Goal: Task Accomplishment & Management: Manage account settings

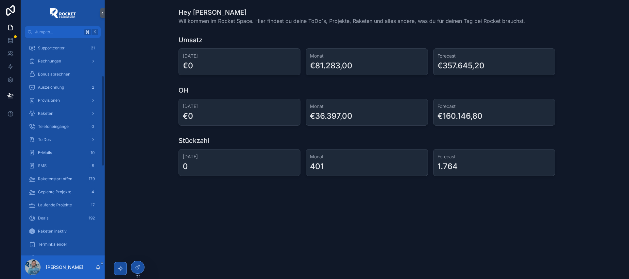
scroll to position [96, 0]
drag, startPoint x: 52, startPoint y: 213, endPoint x: 55, endPoint y: 216, distance: 3.9
click at [52, 213] on div "Deals 192" at bounding box center [63, 214] width 68 height 10
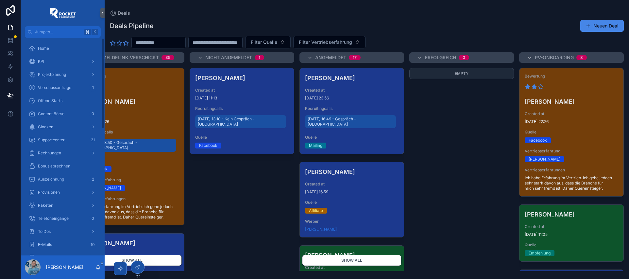
click at [60, 75] on span "Projektplanung" at bounding box center [52, 74] width 28 height 5
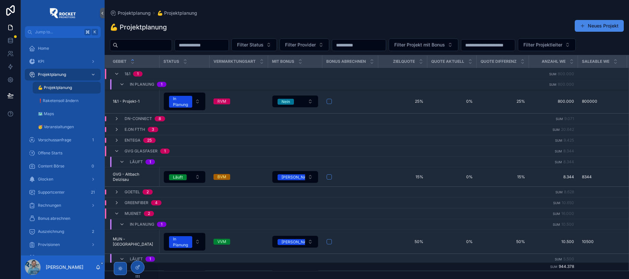
click at [304, 17] on div "💪 Projektplanung Neues Projekt Filter Status Filter Provider Filter Projekt mit…" at bounding box center [367, 143] width 524 height 255
click at [122, 83] on icon "scrollable content" at bounding box center [121, 84] width 5 height 5
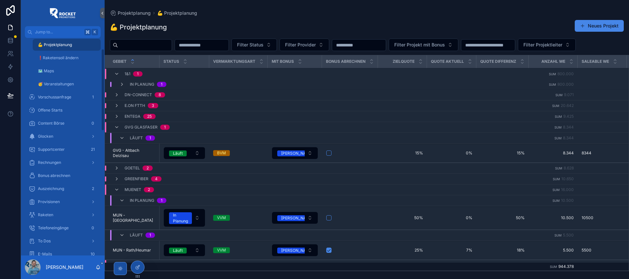
scroll to position [49, 0]
click at [54, 210] on div "Raketen" at bounding box center [63, 208] width 68 height 10
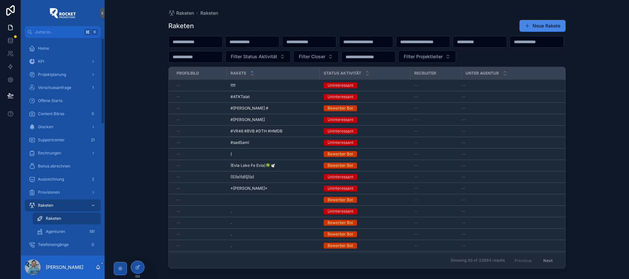
click at [61, 74] on span "Projektplanung" at bounding box center [52, 74] width 28 height 5
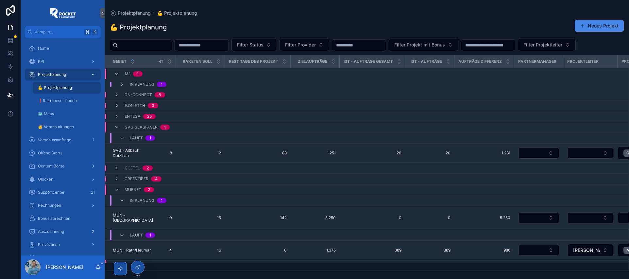
scroll to position [0, 925]
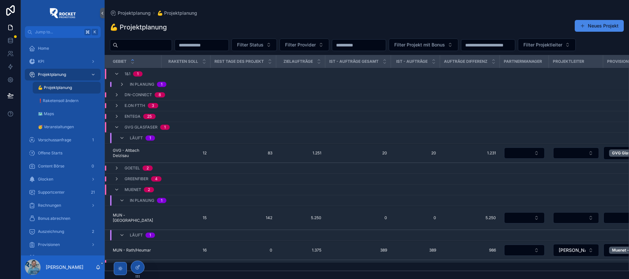
click at [138, 268] on icon at bounding box center [137, 267] width 3 height 3
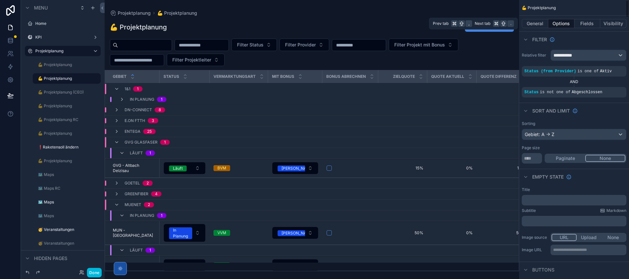
click at [587, 23] on button "Fields" at bounding box center [587, 23] width 26 height 9
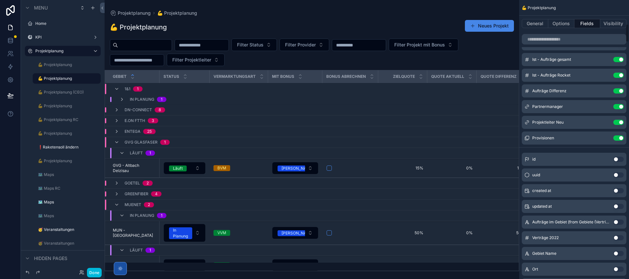
scroll to position [285, 0]
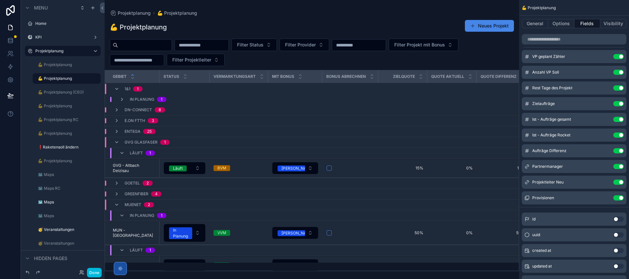
click at [621, 167] on button "Use setting" at bounding box center [618, 166] width 10 height 5
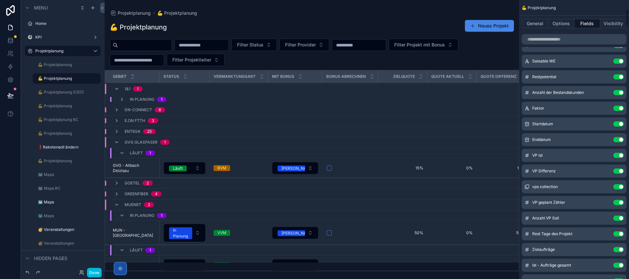
scroll to position [0, 0]
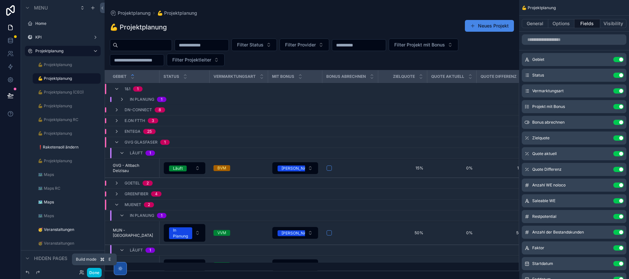
click at [96, 273] on button "Done" at bounding box center [94, 272] width 15 height 9
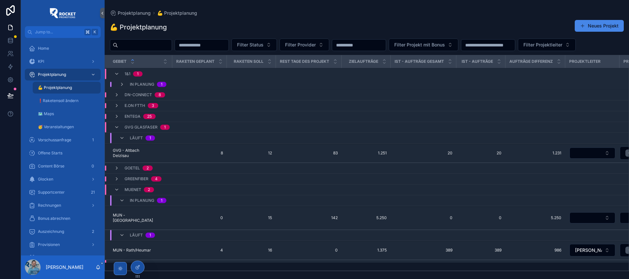
scroll to position [0, 899]
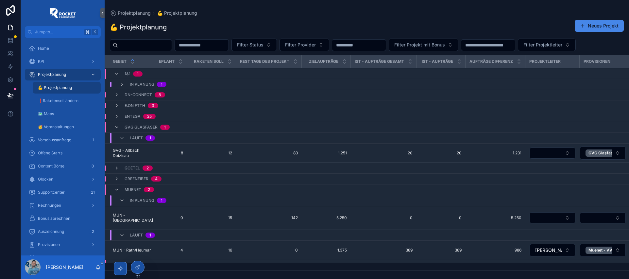
click at [139, 269] on icon at bounding box center [137, 266] width 5 height 5
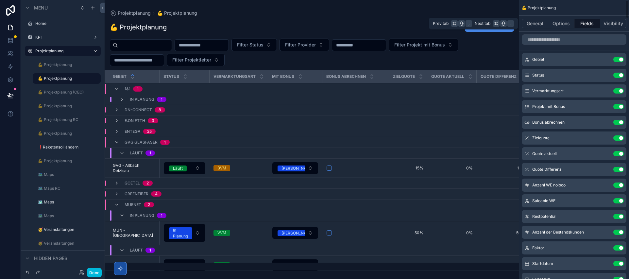
click at [542, 23] on button "General" at bounding box center [535, 23] width 26 height 9
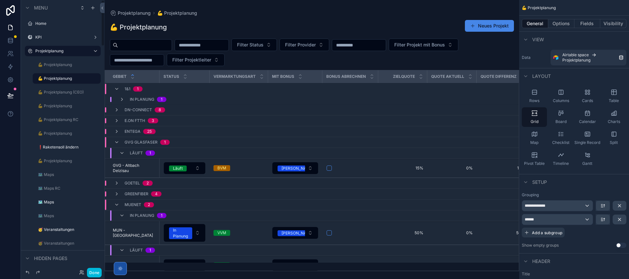
click at [90, 271] on button "Done" at bounding box center [94, 272] width 15 height 9
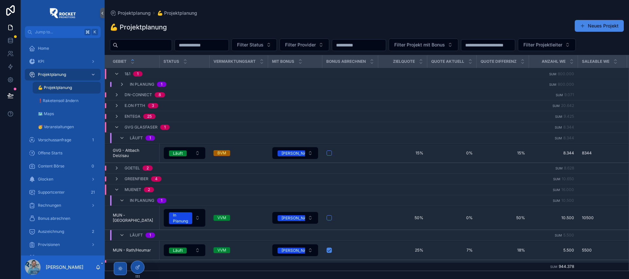
click at [123, 83] on icon "scrollable content" at bounding box center [121, 84] width 5 height 5
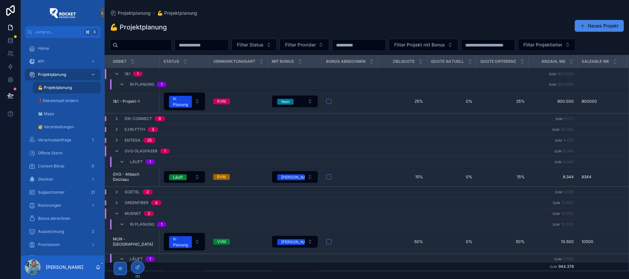
click at [116, 150] on icon "scrollable content" at bounding box center [116, 150] width 5 height 5
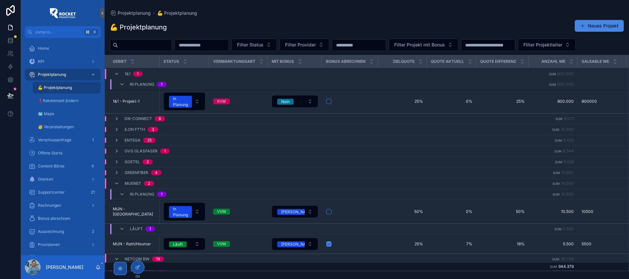
click at [116, 182] on icon "scrollable content" at bounding box center [116, 183] width 5 height 5
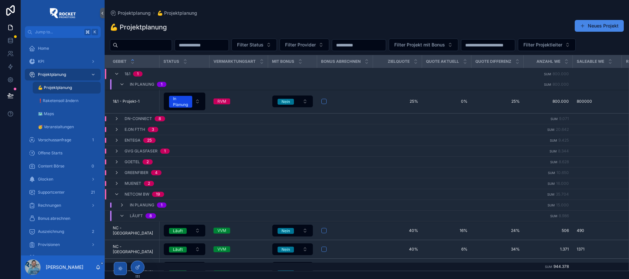
click at [121, 83] on icon "scrollable content" at bounding box center [121, 84] width 5 height 5
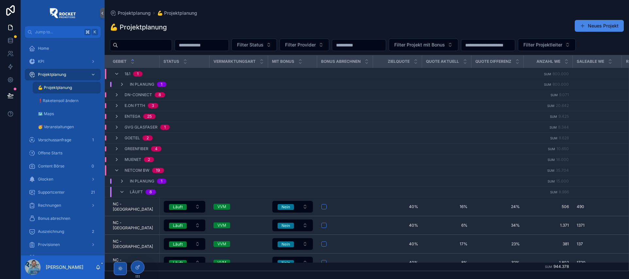
click at [117, 72] on icon "scrollable content" at bounding box center [116, 73] width 5 height 5
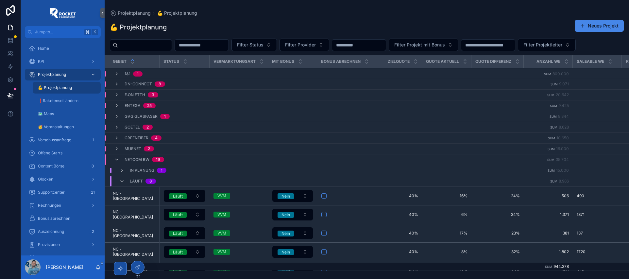
click at [117, 158] on icon "scrollable content" at bounding box center [116, 159] width 5 height 5
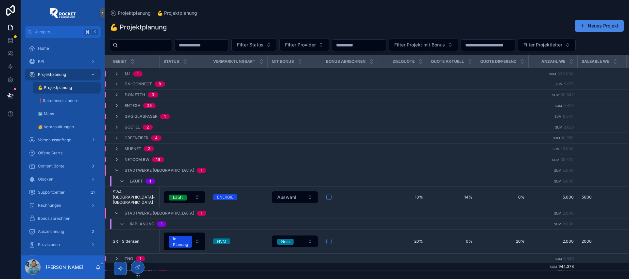
click at [118, 168] on icon "scrollable content" at bounding box center [116, 170] width 5 height 5
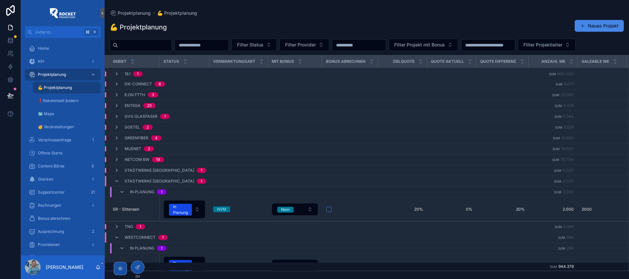
click at [117, 180] on icon "scrollable content" at bounding box center [116, 181] width 5 height 5
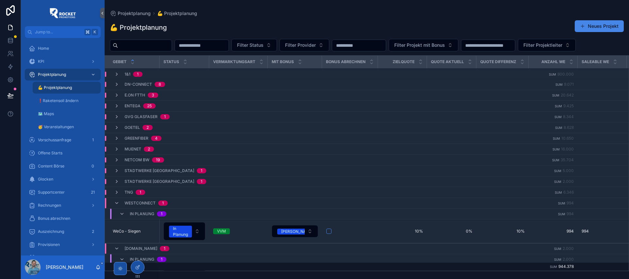
click at [116, 202] on icon "scrollable content" at bounding box center [116, 202] width 5 height 5
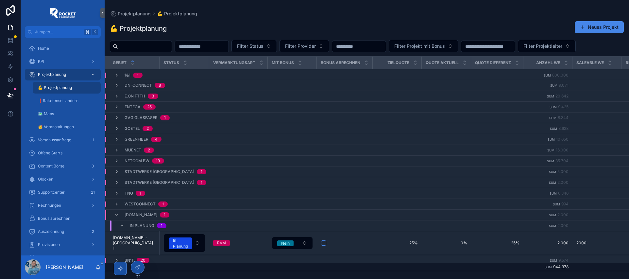
click at [115, 213] on icon "scrollable content" at bounding box center [116, 214] width 5 height 5
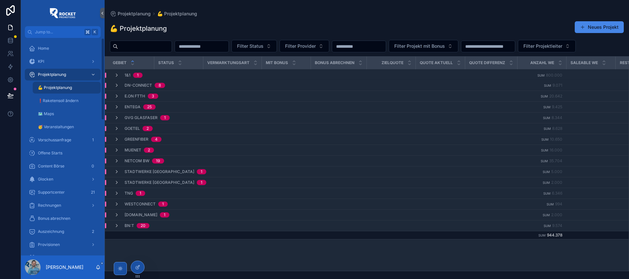
click at [138, 268] on icon at bounding box center [137, 266] width 5 height 5
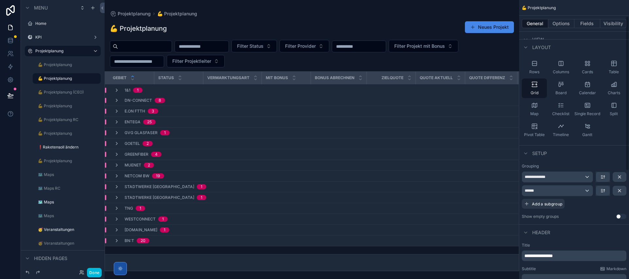
scroll to position [30, 0]
click at [118, 111] on icon "scrollable content" at bounding box center [116, 111] width 5 height 5
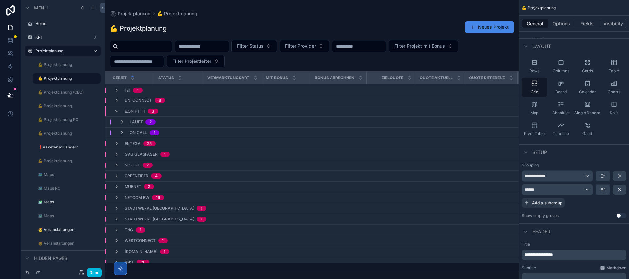
click at [122, 120] on icon "scrollable content" at bounding box center [121, 121] width 5 height 5
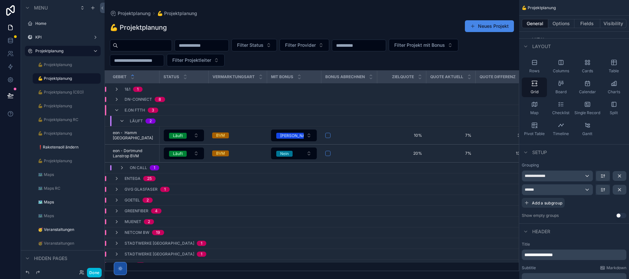
click at [198, 135] on button "Läuft" at bounding box center [184, 135] width 41 height 12
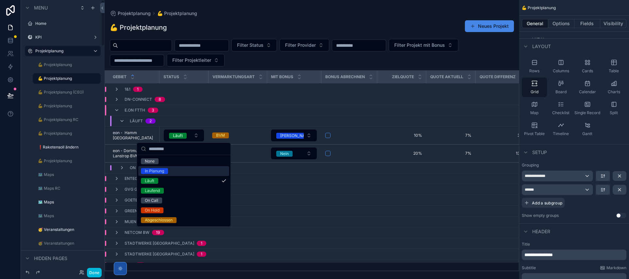
click at [92, 273] on button "Done" at bounding box center [94, 272] width 15 height 9
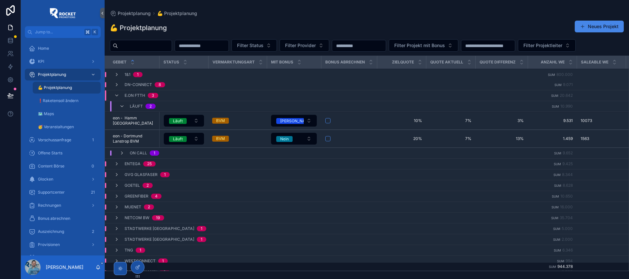
click at [591, 28] on button "Neues Projekt" at bounding box center [599, 27] width 49 height 12
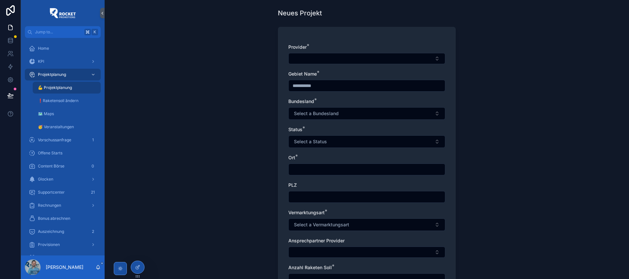
scroll to position [19, 0]
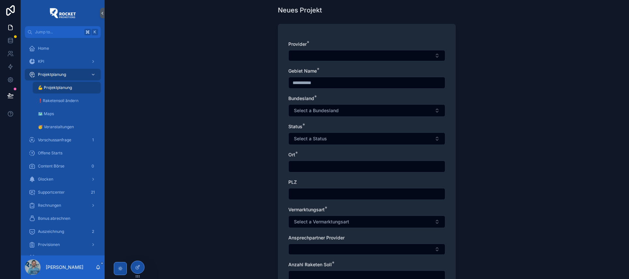
click at [311, 110] on span "Select a Bundesland" at bounding box center [316, 110] width 45 height 7
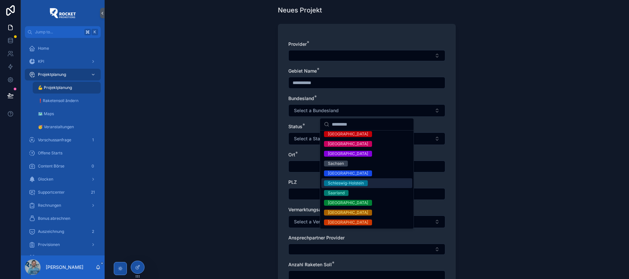
scroll to position [0, 0]
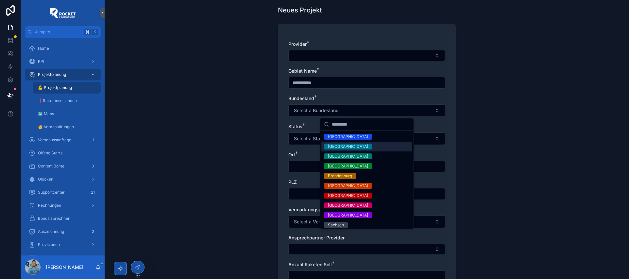
click at [311, 110] on span "Select a Bundesland" at bounding box center [316, 110] width 45 height 7
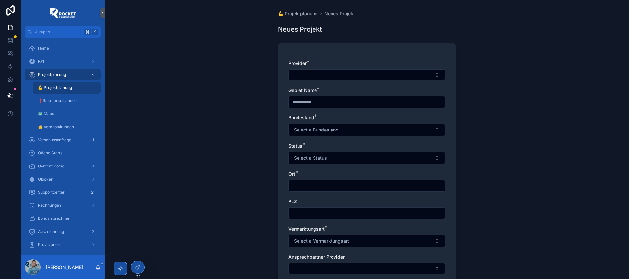
click at [295, 14] on span "💪 Projektplanung" at bounding box center [298, 13] width 40 height 7
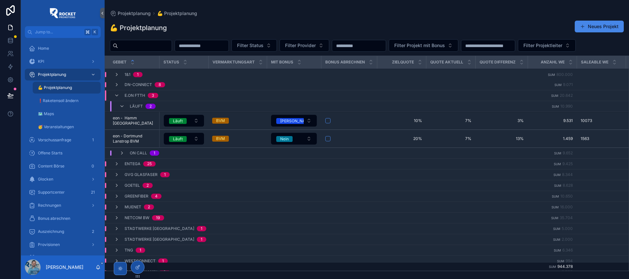
click at [123, 271] on div "scrollable content" at bounding box center [120, 268] width 13 height 13
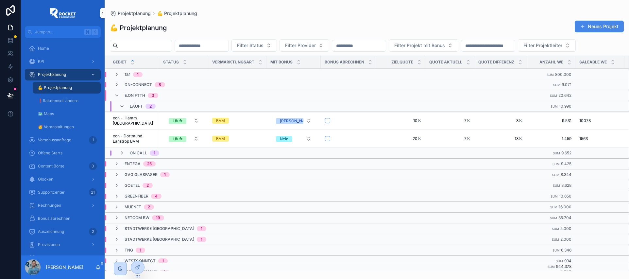
click at [598, 27] on button "Neues Projekt" at bounding box center [599, 27] width 49 height 12
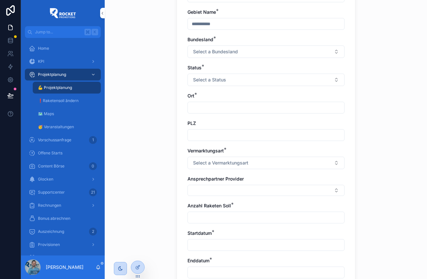
scroll to position [103, 0]
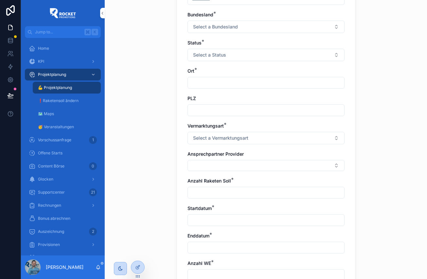
click at [250, 139] on button "Select a Vermarktungsart" at bounding box center [265, 138] width 157 height 12
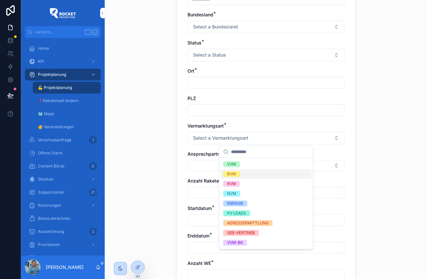
click at [216, 138] on span "Select a Vermarktungsart" at bounding box center [220, 138] width 55 height 7
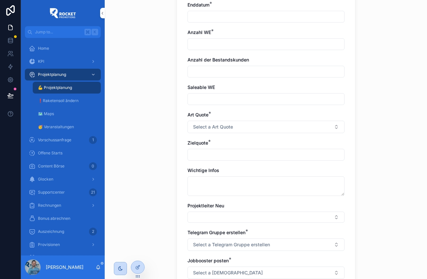
scroll to position [347, 0]
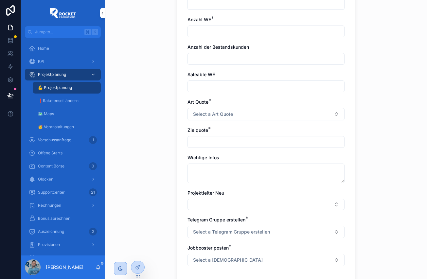
click at [226, 114] on span "Select a Art Quote" at bounding box center [213, 114] width 40 height 7
click at [202, 112] on span "Select a Art Quote" at bounding box center [213, 114] width 40 height 7
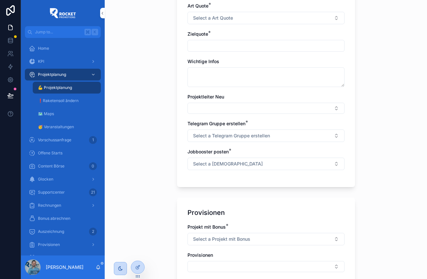
scroll to position [446, 0]
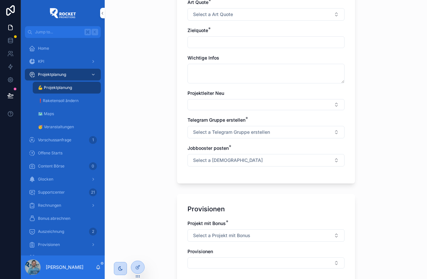
click at [255, 133] on span "Select a Telegram Gruppe erstellen" at bounding box center [231, 132] width 77 height 7
click at [254, 130] on span "Select a Telegram Gruppe erstellen" at bounding box center [231, 132] width 77 height 7
click at [230, 160] on span "Select a [DEMOGRAPHIC_DATA]" at bounding box center [228, 160] width 70 height 7
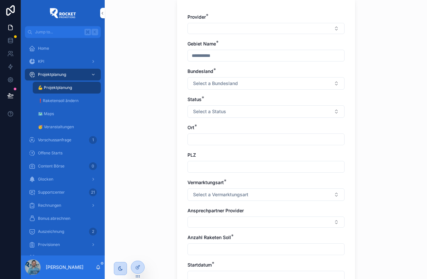
scroll to position [0, 0]
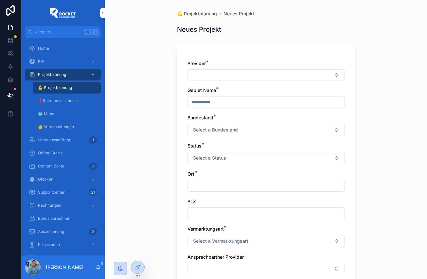
click at [206, 15] on span "💪 Projektplanung" at bounding box center [197, 13] width 40 height 7
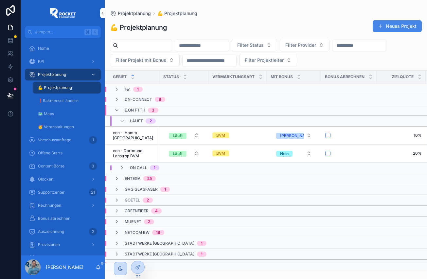
click at [398, 27] on button "Neues Projekt" at bounding box center [396, 26] width 49 height 12
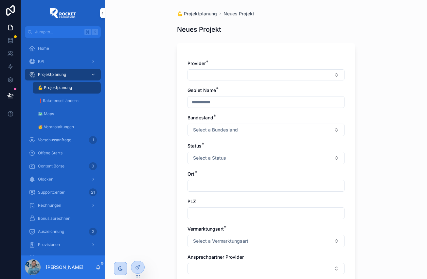
click at [199, 14] on span "💪 Projektplanung" at bounding box center [197, 13] width 40 height 7
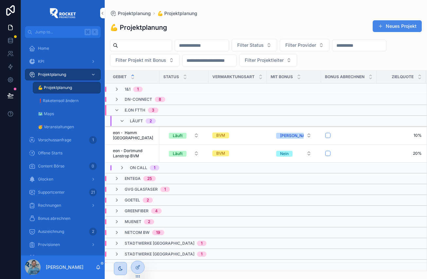
click at [145, 48] on input "scrollable content" at bounding box center [145, 45] width 54 height 9
click at [118, 69] on div "💪 Projektplanung Neues Projekt Filter Status Filter Provider Filter Projekt mit…" at bounding box center [266, 143] width 322 height 255
click at [141, 134] on span "eon - Hamm [GEOGRAPHIC_DATA]" at bounding box center [134, 135] width 43 height 10
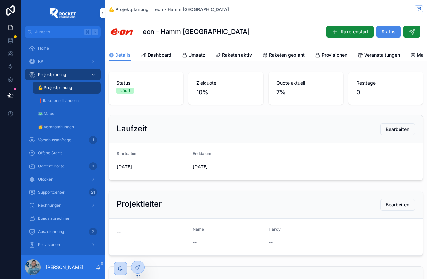
click at [225, 54] on span "Raketen aktiv" at bounding box center [237, 55] width 30 height 7
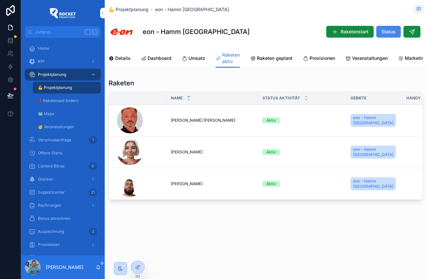
scroll to position [0, 54]
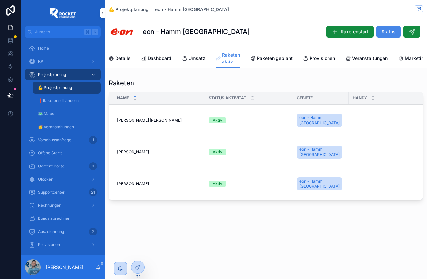
click at [0, 0] on icon "scrollable content" at bounding box center [0, 0] width 0 height 0
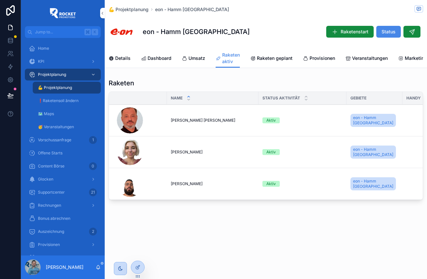
click at [0, 0] on icon "scrollable content" at bounding box center [0, 0] width 0 height 0
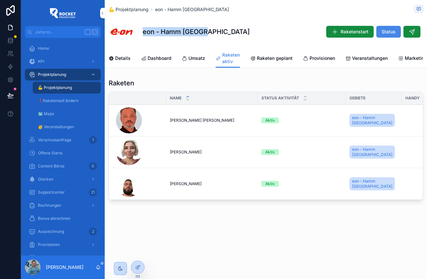
drag, startPoint x: 143, startPoint y: 31, endPoint x: 218, endPoint y: 32, distance: 75.5
click at [218, 32] on div "eon - Hamm [GEOGRAPHIC_DATA] Raketenstart Status" at bounding box center [266, 32] width 314 height 26
copy h1 "eon - Hamm [GEOGRAPHIC_DATA]"
click at [133, 12] on span "💪 Projektplanung" at bounding box center [129, 9] width 40 height 7
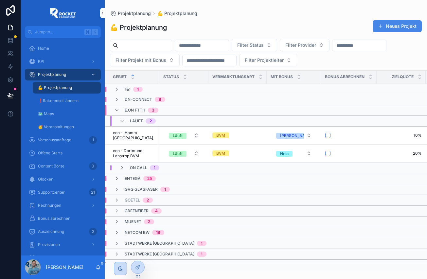
click at [409, 23] on button "Neues Projekt" at bounding box center [396, 26] width 49 height 12
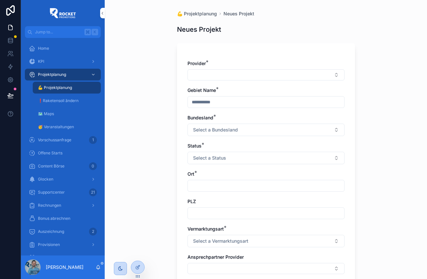
click at [221, 133] on button "Select a Bundesland" at bounding box center [265, 130] width 157 height 12
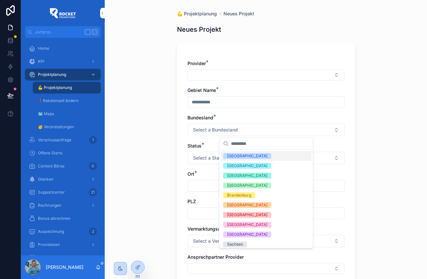
click at [193, 11] on span "💪 Projektplanung" at bounding box center [197, 13] width 40 height 7
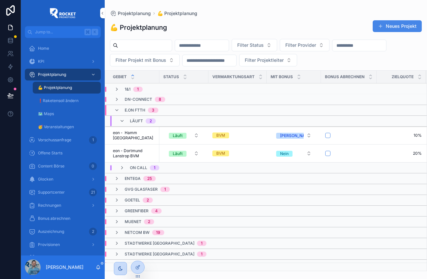
click at [115, 109] on icon "scrollable content" at bounding box center [116, 110] width 5 height 5
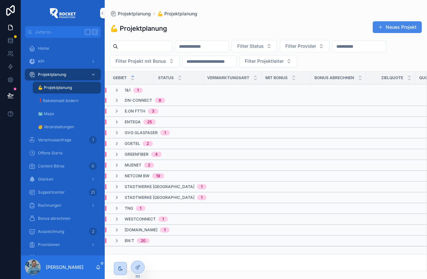
click at [117, 175] on icon "scrollable content" at bounding box center [116, 175] width 5 height 5
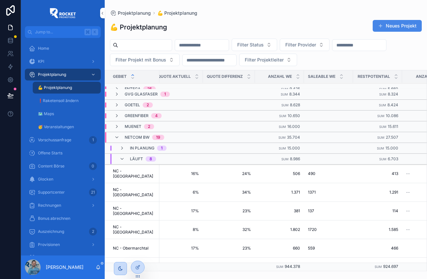
scroll to position [37, 267]
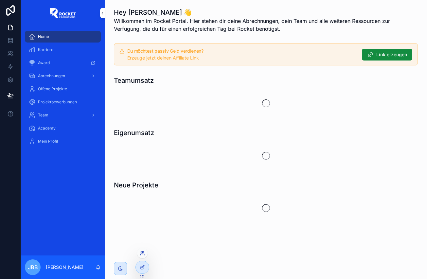
click at [142, 253] on icon at bounding box center [142, 252] width 5 height 5
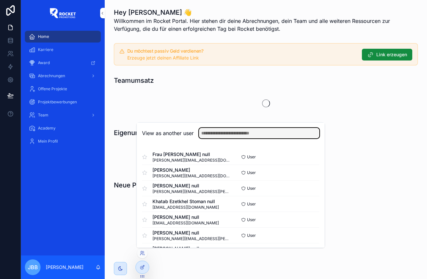
click at [225, 133] on input "text" at bounding box center [259, 133] width 120 height 10
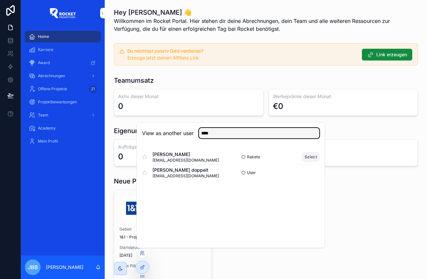
type input "****"
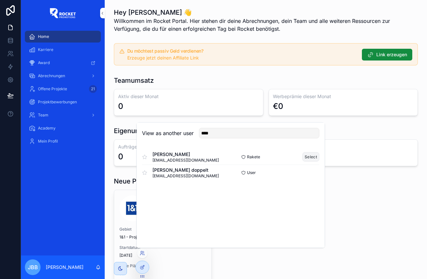
click at [314, 157] on button "Select" at bounding box center [310, 156] width 17 height 9
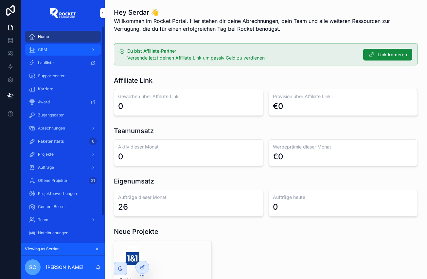
click at [43, 48] on span "CRM" at bounding box center [42, 49] width 9 height 5
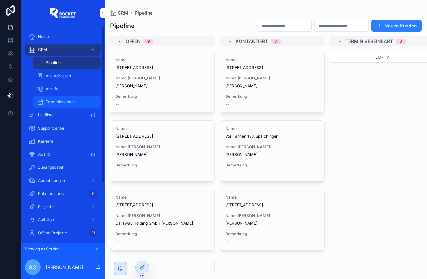
click at [63, 101] on span "Terminkalender" at bounding box center [60, 101] width 29 height 5
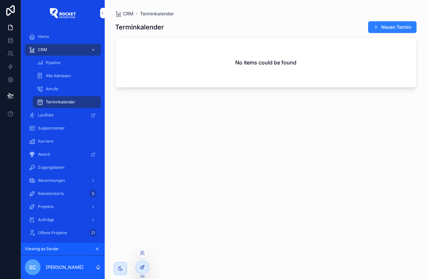
click at [144, 266] on icon at bounding box center [143, 266] width 3 height 3
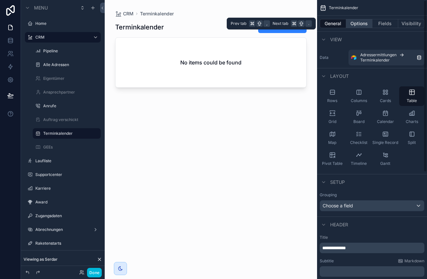
click at [360, 22] on button "Options" at bounding box center [359, 23] width 26 height 9
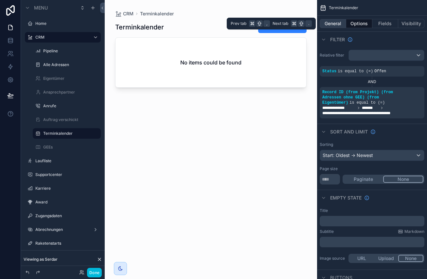
click at [336, 23] on button "General" at bounding box center [332, 23] width 26 height 9
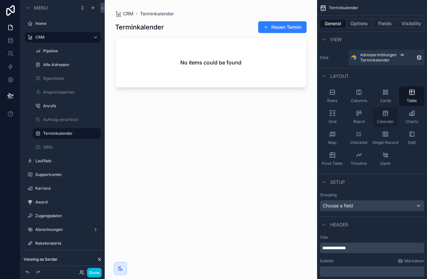
click at [386, 119] on span "Calendar" at bounding box center [385, 121] width 17 height 5
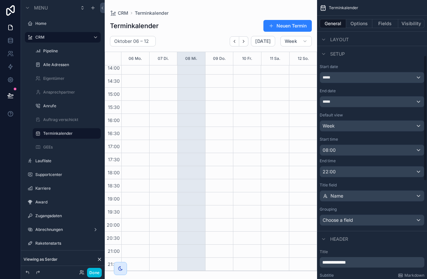
scroll to position [129, 0]
click at [295, 26] on div "scrollable content" at bounding box center [211, 139] width 212 height 279
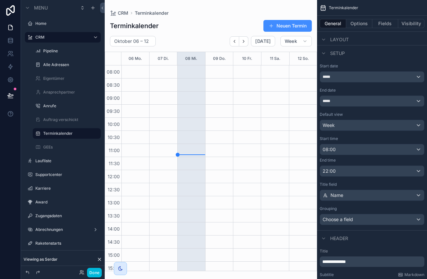
scroll to position [161, 0]
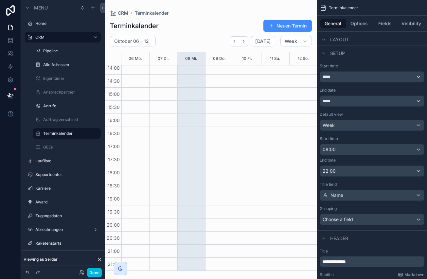
click at [284, 26] on button "Neuen Termin" at bounding box center [287, 26] width 48 height 12
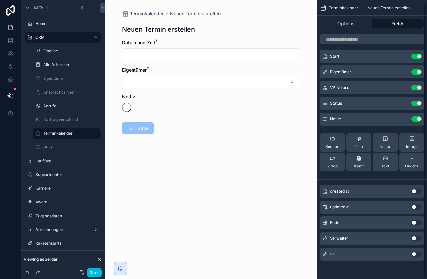
scroll to position [3, 0]
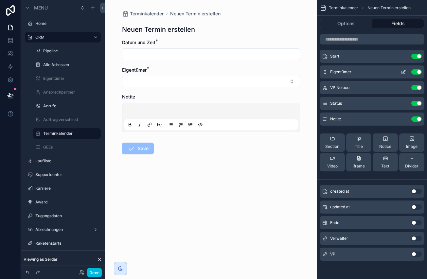
click at [417, 72] on button "Use setting" at bounding box center [416, 71] width 10 height 5
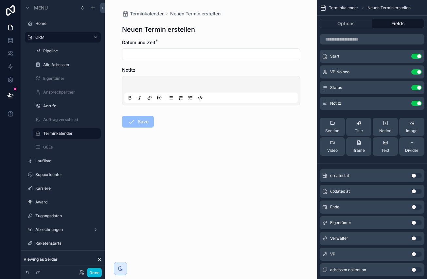
scroll to position [19, 0]
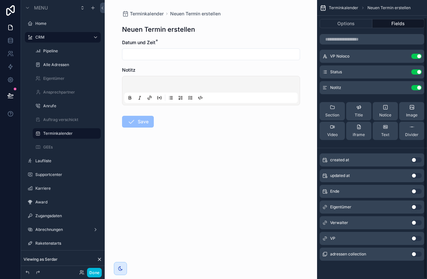
click at [416, 254] on button "Use setting" at bounding box center [416, 253] width 10 height 5
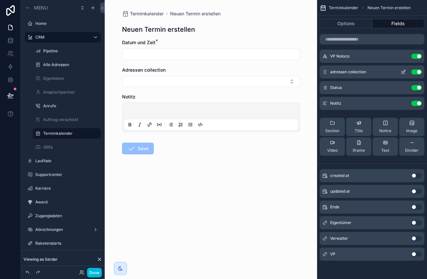
click at [401, 72] on icon "scrollable content" at bounding box center [402, 72] width 3 height 3
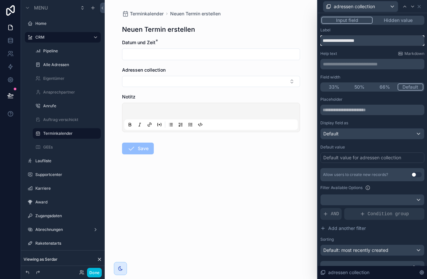
click at [376, 41] on input "**********" at bounding box center [372, 40] width 104 height 10
type input "*****"
click at [358, 99] on div "Placeholder" at bounding box center [372, 99] width 104 height 5
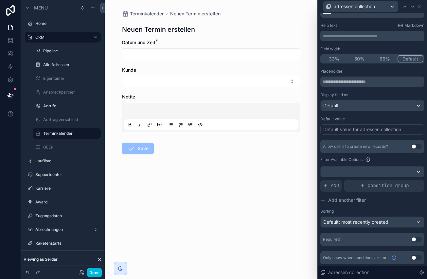
scroll to position [29, 0]
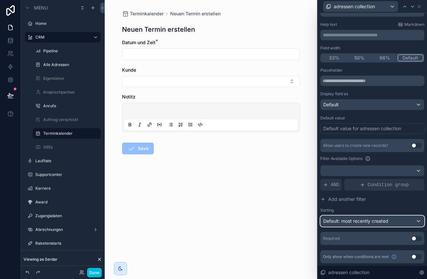
click at [366, 220] on span "Default: most recently created" at bounding box center [355, 221] width 65 height 6
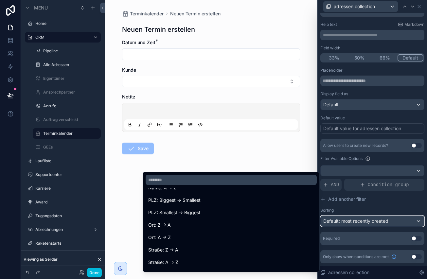
scroll to position [0, 0]
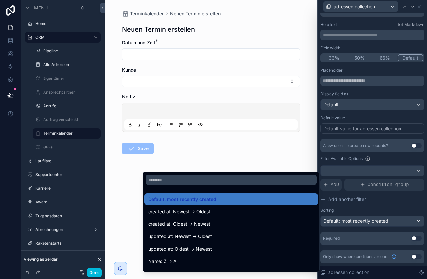
click at [385, 73] on div at bounding box center [371, 139] width 109 height 279
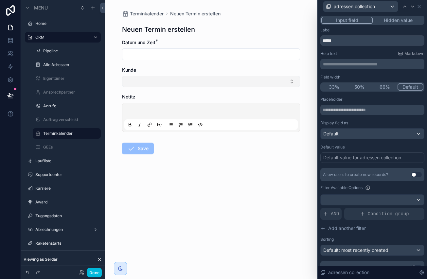
click at [181, 81] on button "Select Button" at bounding box center [211, 81] width 178 height 11
click at [370, 146] on div "Default value" at bounding box center [372, 147] width 104 height 5
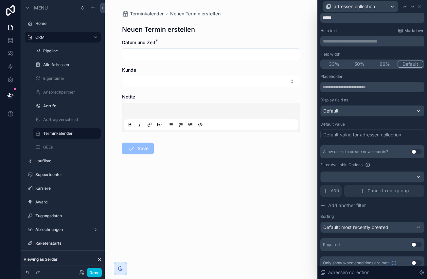
scroll to position [29, 0]
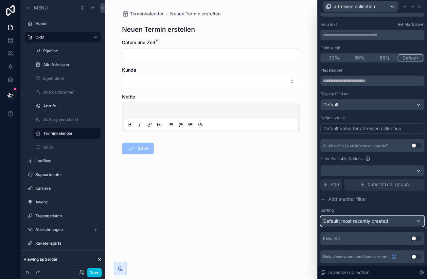
click at [350, 222] on span "Default: most recently created" at bounding box center [355, 221] width 65 height 6
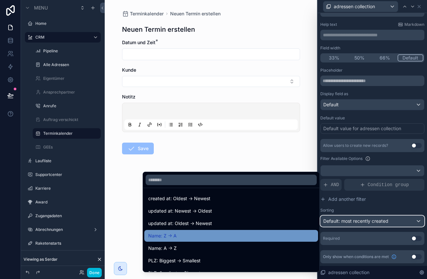
scroll to position [28, 0]
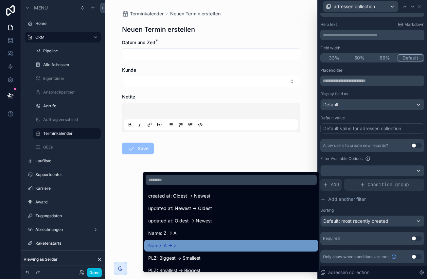
click at [203, 246] on div "Name: A -> Z" at bounding box center [231, 246] width 166 height 8
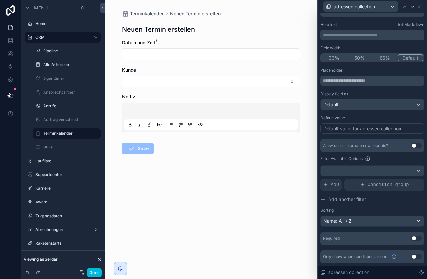
click at [416, 239] on button "Use setting" at bounding box center [416, 238] width 10 height 5
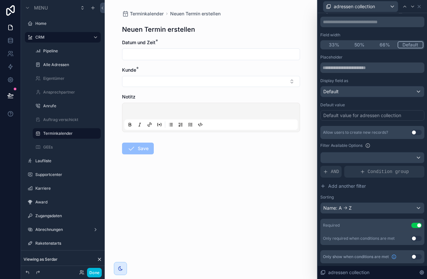
click at [416, 257] on button "Use setting" at bounding box center [416, 256] width 10 height 5
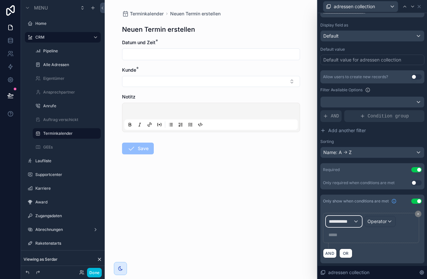
click at [343, 220] on span "**********" at bounding box center [341, 221] width 24 height 7
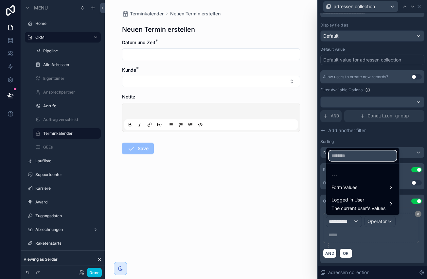
click at [355, 157] on input "text" at bounding box center [363, 155] width 68 height 10
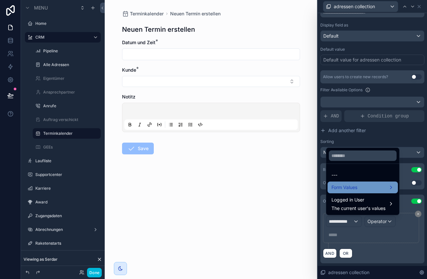
click at [351, 188] on span "Form Values" at bounding box center [344, 187] width 26 height 8
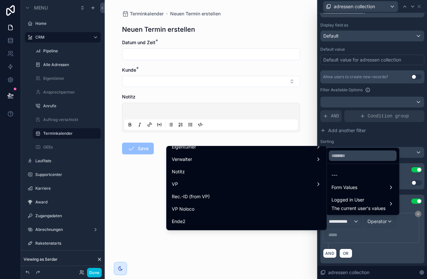
scroll to position [154, 0]
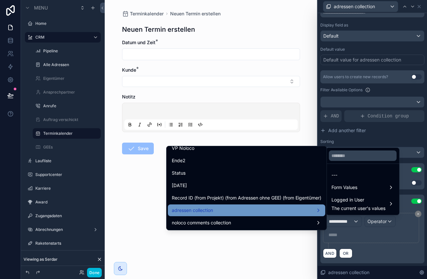
click at [251, 213] on div "adressen collection" at bounding box center [246, 210] width 149 height 8
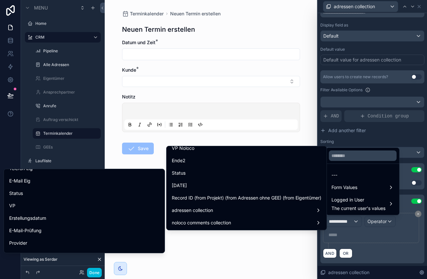
scroll to position [242, 0]
drag, startPoint x: 50, startPoint y: 233, endPoint x: 163, endPoint y: 200, distance: 118.2
click at [50, 233] on div "Provider" at bounding box center [84, 233] width 150 height 8
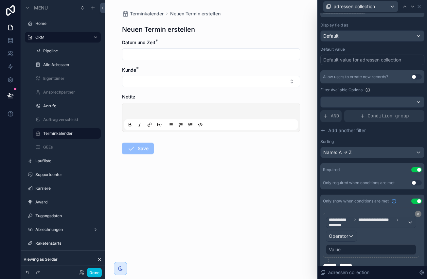
scroll to position [112, 0]
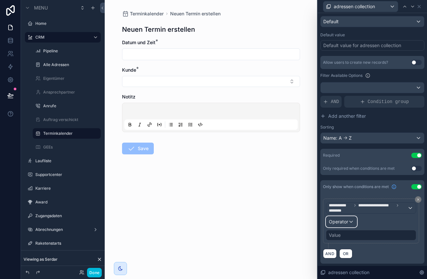
click at [345, 222] on span "Operator" at bounding box center [338, 222] width 19 height 6
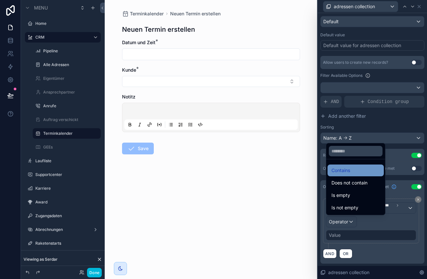
click at [358, 170] on div "Contains" at bounding box center [355, 170] width 48 height 8
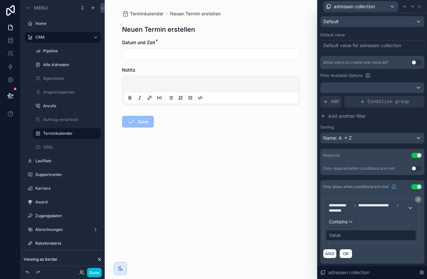
click at [355, 234] on div "Value" at bounding box center [371, 235] width 90 height 10
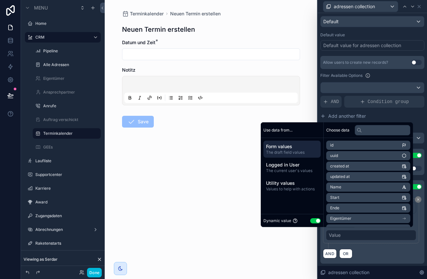
click at [312, 221] on button "Use setting" at bounding box center [315, 220] width 10 height 5
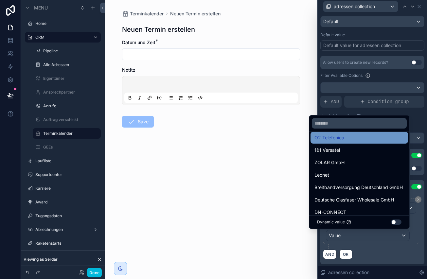
scroll to position [416, 0]
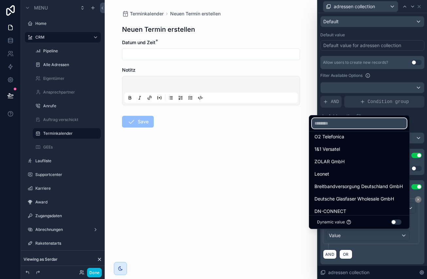
click at [341, 125] on input "text" at bounding box center [359, 123] width 95 height 10
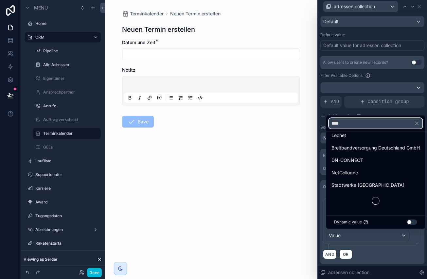
scroll to position [0, 0]
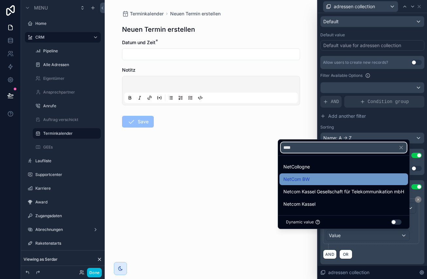
type input "****"
click at [318, 178] on div "NetCom BW" at bounding box center [343, 179] width 121 height 8
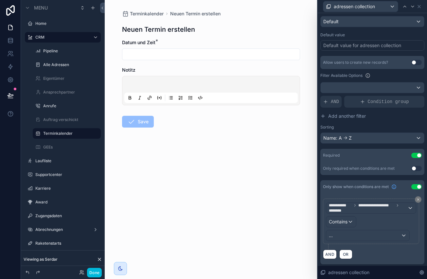
click at [375, 244] on div "**********" at bounding box center [372, 223] width 99 height 51
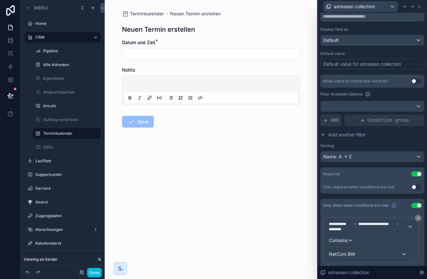
scroll to position [113, 0]
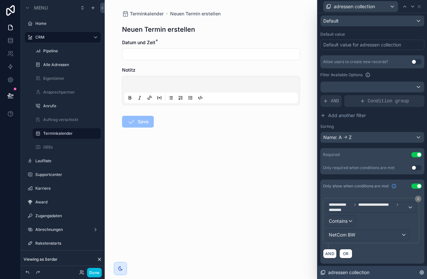
click at [421, 272] on icon at bounding box center [421, 272] width 1 height 1
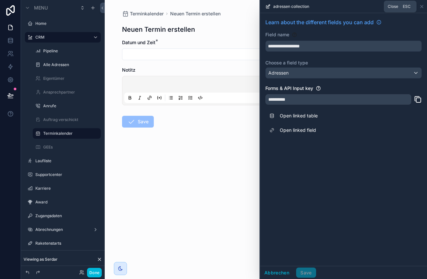
click at [423, 7] on icon at bounding box center [421, 6] width 5 height 5
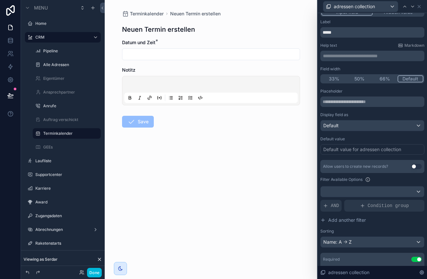
scroll to position [2, 0]
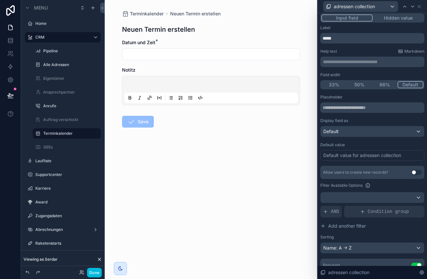
click at [172, 55] on input "scrollable content" at bounding box center [210, 54] width 177 height 9
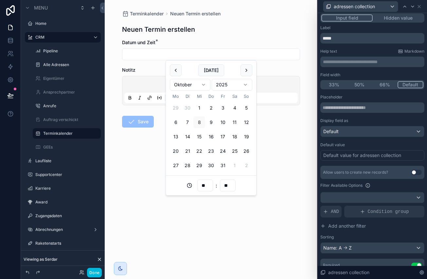
click at [173, 54] on input "scrollable content" at bounding box center [210, 54] width 177 height 9
click at [142, 66] on form "Datum und Zeit * Notitz Save" at bounding box center [211, 104] width 178 height 130
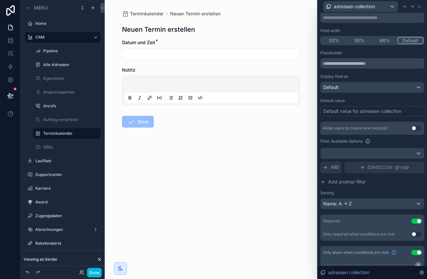
scroll to position [113, 0]
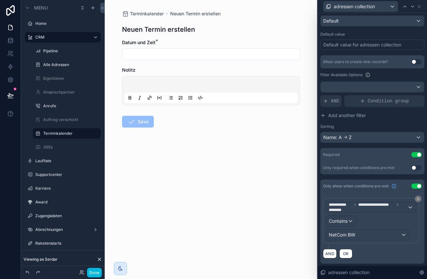
click at [417, 185] on button "Use setting" at bounding box center [416, 185] width 10 height 5
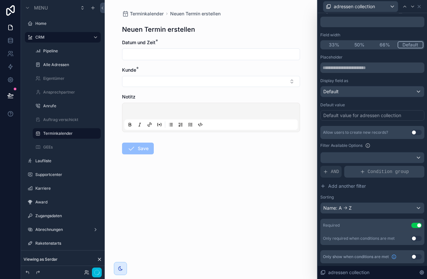
scroll to position [42, 0]
click at [328, 172] on div "AND" at bounding box center [330, 172] width 21 height 12
click at [408, 166] on icon at bounding box center [408, 166] width 2 height 2
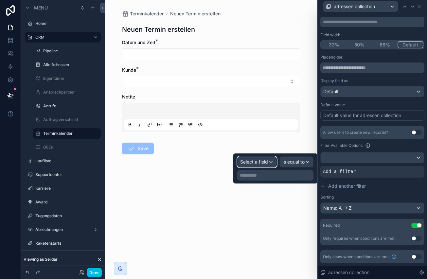
click at [264, 161] on span "Select a field" at bounding box center [254, 162] width 28 height 6
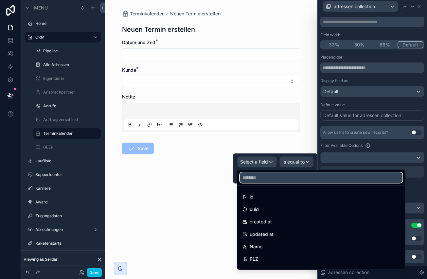
click at [287, 180] on input "text" at bounding box center [321, 177] width 162 height 10
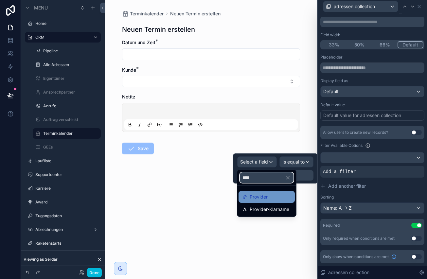
type input "****"
click at [266, 195] on span "Provider" at bounding box center [258, 197] width 18 height 8
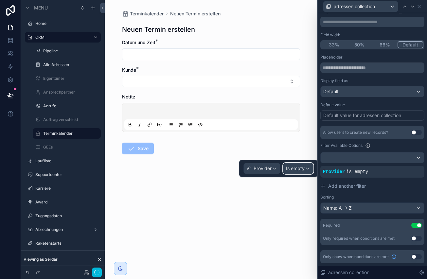
click at [299, 168] on span "Is empty" at bounding box center [295, 168] width 19 height 7
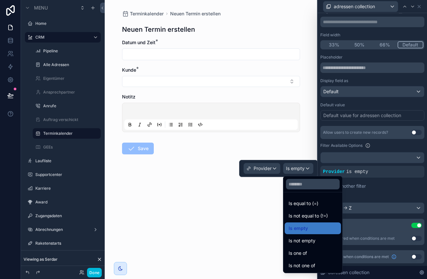
drag, startPoint x: 308, startPoint y: 203, endPoint x: 307, endPoint y: 197, distance: 5.5
click at [308, 203] on span "Is equal to (=)" at bounding box center [303, 203] width 30 height 8
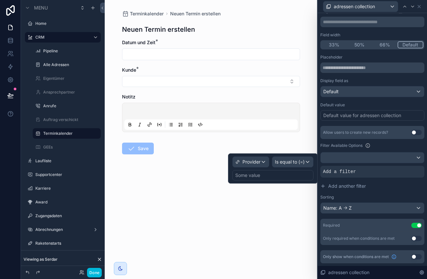
click at [295, 178] on div "Some value" at bounding box center [272, 175] width 81 height 10
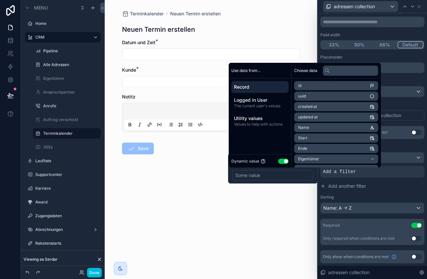
click at [282, 162] on button "Use setting" at bounding box center [283, 161] width 10 height 5
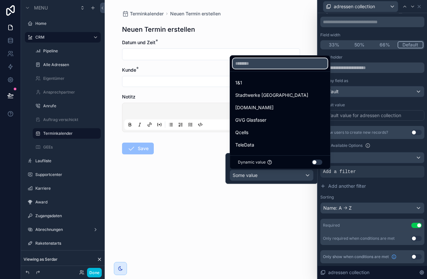
click at [273, 63] on input "text" at bounding box center [279, 63] width 95 height 10
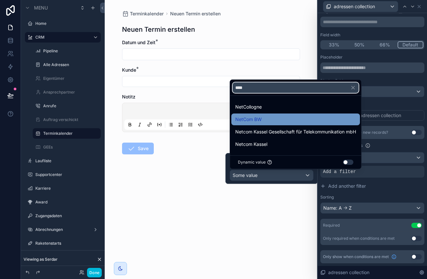
type input "****"
click at [261, 118] on span "NetCom BW" at bounding box center [248, 119] width 26 height 8
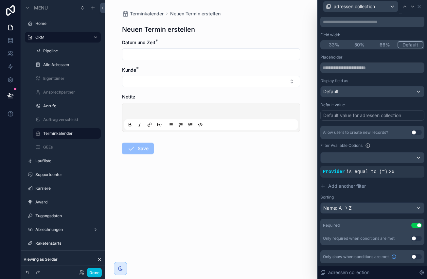
click at [390, 147] on div "Filter Available Options" at bounding box center [372, 146] width 104 height 8
click at [391, 155] on div at bounding box center [371, 157] width 103 height 10
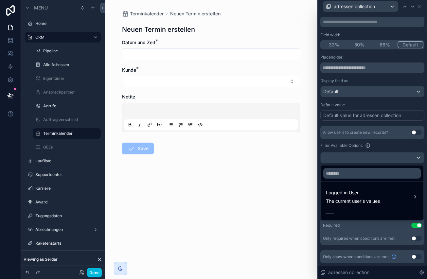
click at [394, 157] on div at bounding box center [371, 139] width 109 height 279
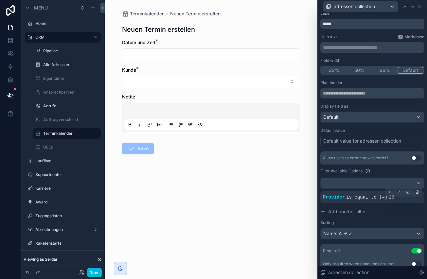
scroll to position [0, 0]
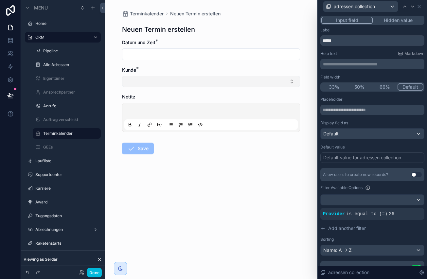
click at [161, 82] on button "Select Button" at bounding box center [211, 81] width 178 height 11
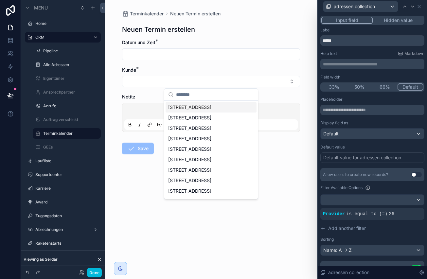
click at [209, 66] on form "Datum und Zeit * Kunde * Notitz Save" at bounding box center [211, 117] width 178 height 157
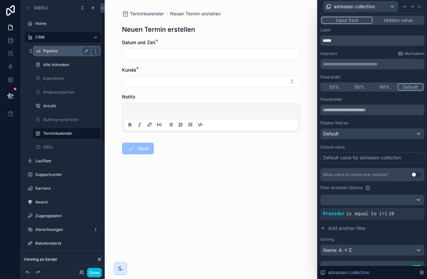
click at [56, 52] on label "Pipeline" at bounding box center [65, 50] width 44 height 5
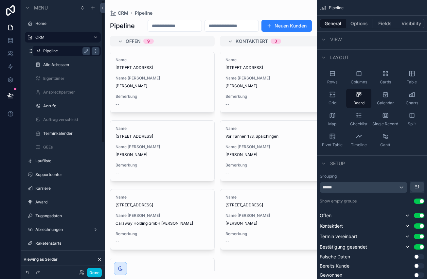
click at [170, 93] on div "scrollable content" at bounding box center [211, 139] width 212 height 279
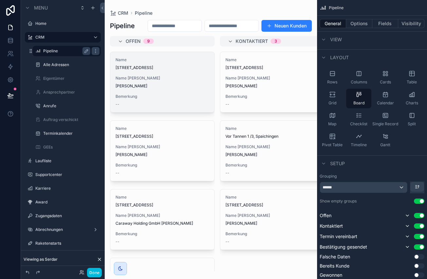
click at [176, 81] on span "Name Kunde" at bounding box center [162, 78] width 94 height 5
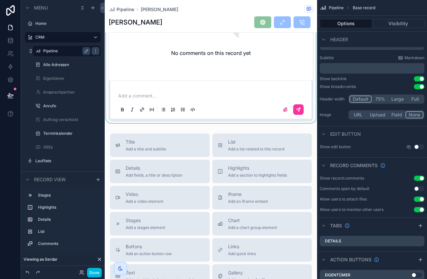
scroll to position [309, 0]
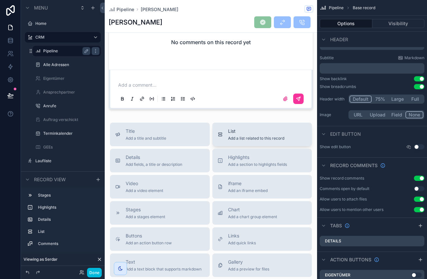
click at [245, 135] on div "List Add a list related to this record" at bounding box center [256, 134] width 56 height 13
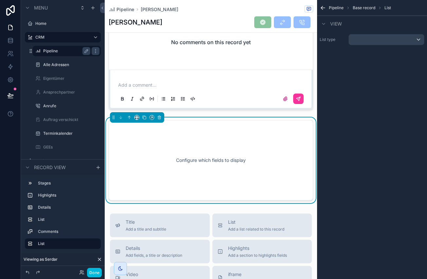
scroll to position [330, 0]
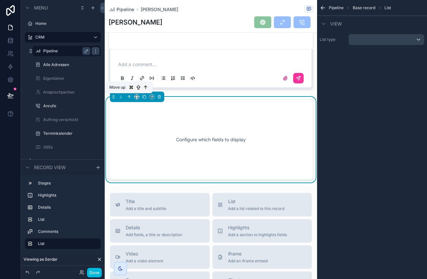
click at [129, 97] on icon "scrollable content" at bounding box center [129, 96] width 0 height 3
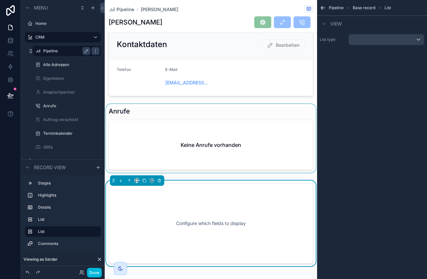
scroll to position [81, 0]
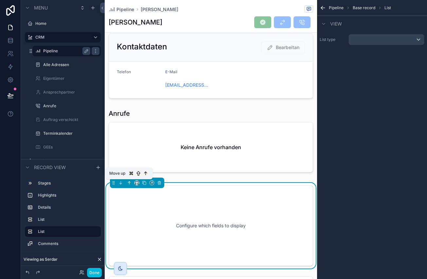
click at [128, 182] on icon "scrollable content" at bounding box center [128, 181] width 1 height 1
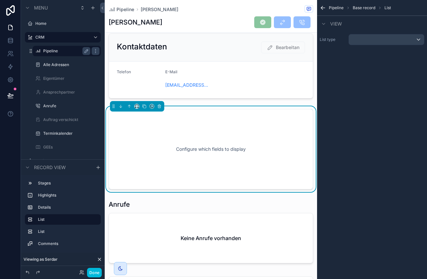
scroll to position [71, 0]
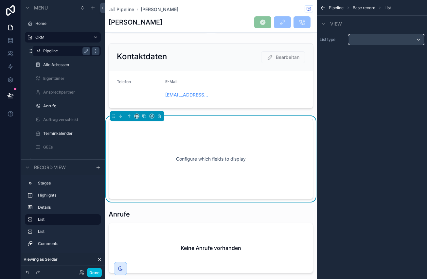
click at [369, 40] on div "scrollable content" at bounding box center [386, 39] width 75 height 10
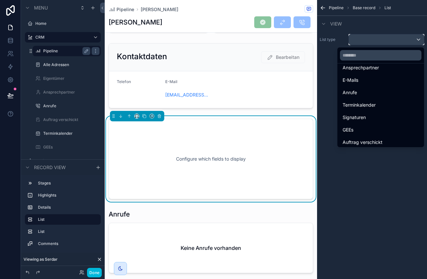
scroll to position [1529, 0]
click at [377, 106] on div "Terminkalender" at bounding box center [380, 105] width 76 height 8
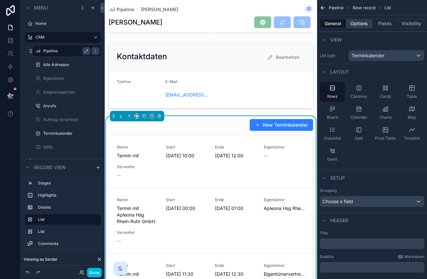
click at [363, 23] on button "Options" at bounding box center [359, 23] width 26 height 9
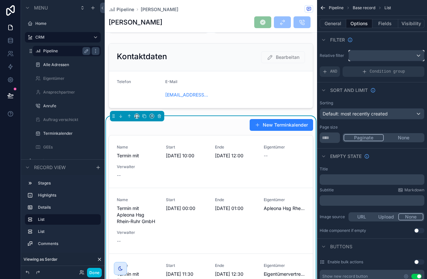
click at [378, 54] on div "scrollable content" at bounding box center [386, 55] width 75 height 10
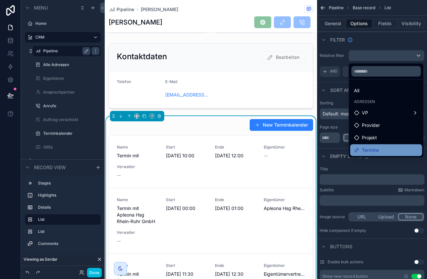
click at [374, 147] on span "Termine" at bounding box center [370, 150] width 17 height 8
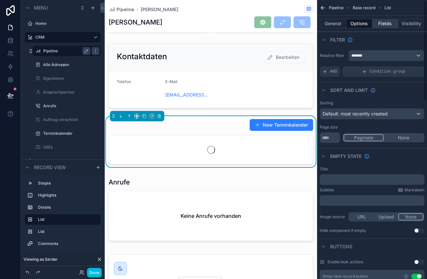
click at [381, 24] on button "Fields" at bounding box center [385, 23] width 26 height 9
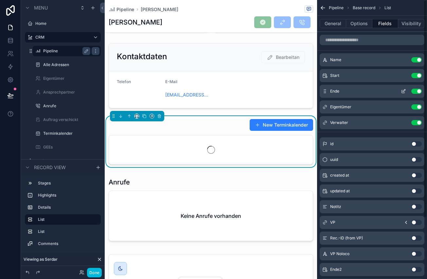
click at [417, 92] on button "Use setting" at bounding box center [416, 91] width 10 height 5
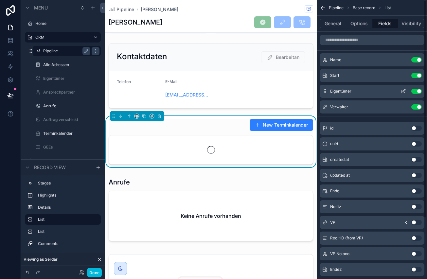
click at [417, 92] on button "Use setting" at bounding box center [416, 91] width 10 height 5
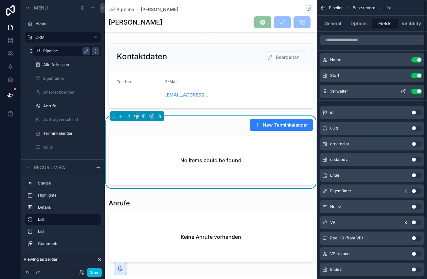
click at [417, 91] on button "Use setting" at bounding box center [416, 91] width 10 height 5
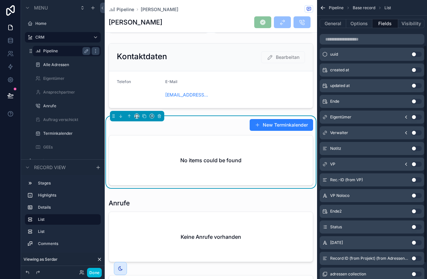
scroll to position [57, 0]
click at [416, 149] on button "Use setting" at bounding box center [416, 149] width 10 height 5
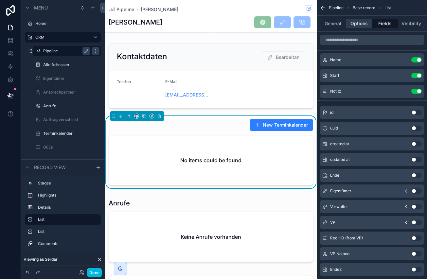
click at [361, 23] on button "Options" at bounding box center [359, 23] width 26 height 9
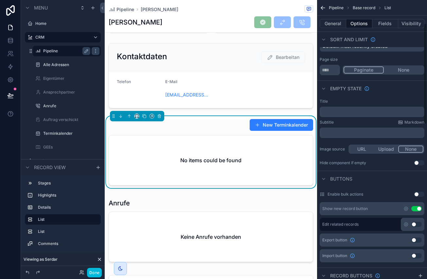
scroll to position [71, 0]
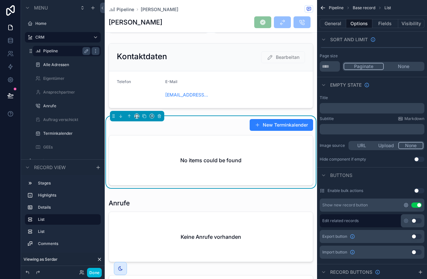
click at [406, 204] on icon "scrollable content" at bounding box center [405, 204] width 1 height 1
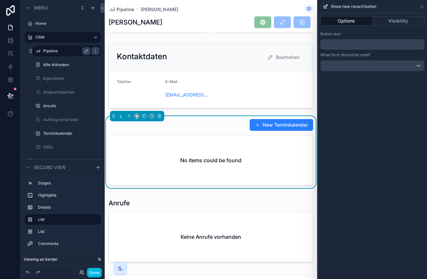
click at [356, 45] on p "﻿" at bounding box center [373, 45] width 100 height 8
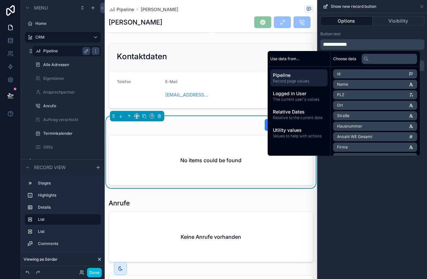
click at [355, 179] on div "**********" at bounding box center [371, 146] width 109 height 266
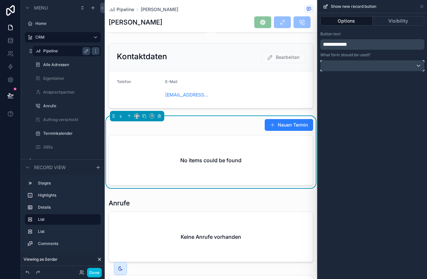
click at [365, 67] on div at bounding box center [371, 65] width 103 height 10
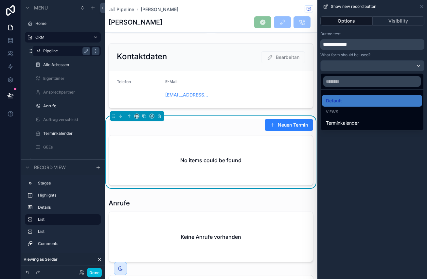
click at [363, 121] on div "Terminkalender" at bounding box center [372, 123] width 92 height 8
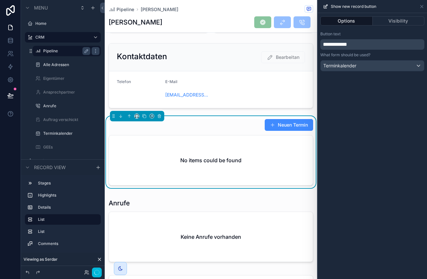
click at [288, 126] on button "Neuen Termin" at bounding box center [288, 125] width 48 height 12
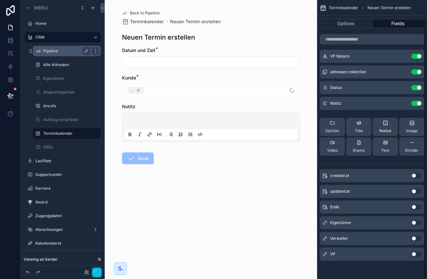
scroll to position [19, 0]
click at [151, 11] on span "Back to Pipeline" at bounding box center [145, 12] width 30 height 5
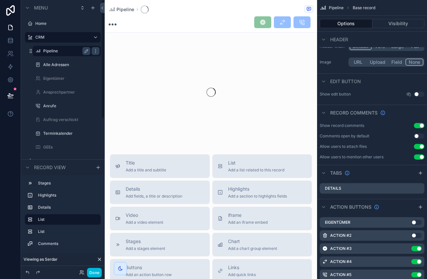
click at [94, 274] on button "Done" at bounding box center [94, 272] width 15 height 9
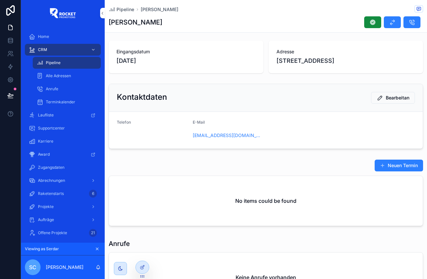
scroll to position [31, 0]
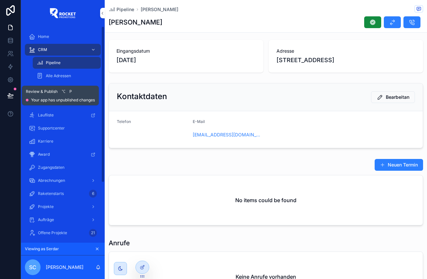
click at [10, 96] on icon at bounding box center [11, 95] width 6 height 3
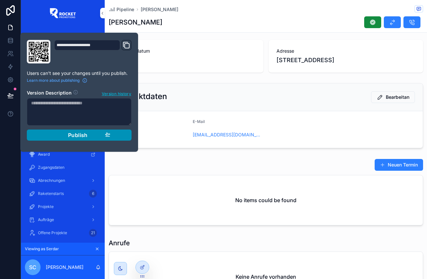
click at [68, 135] on span "Publish" at bounding box center [78, 135] width 20 height 7
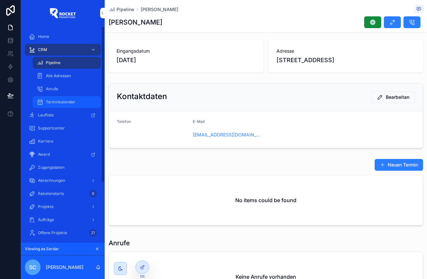
click at [70, 104] on span "Terminkalender" at bounding box center [60, 101] width 29 height 5
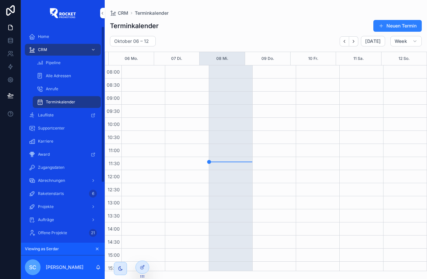
scroll to position [161, 0]
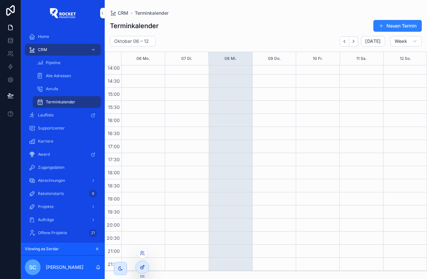
click at [141, 266] on icon at bounding box center [142, 266] width 5 height 5
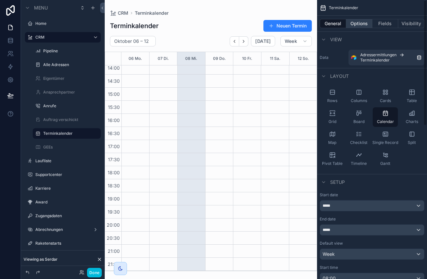
click at [363, 21] on button "Options" at bounding box center [359, 23] width 26 height 9
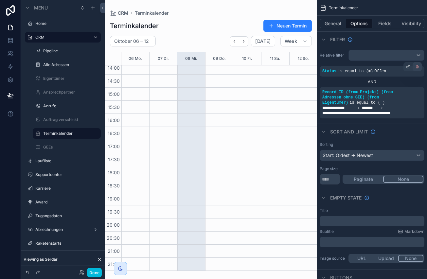
click at [417, 67] on icon "scrollable content" at bounding box center [417, 67] width 0 height 1
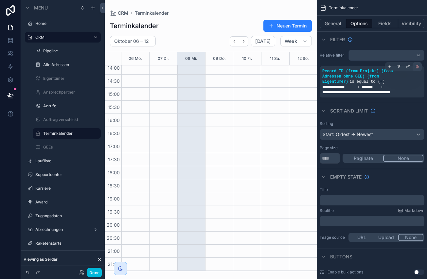
click at [416, 65] on icon "scrollable content" at bounding box center [417, 67] width 4 height 4
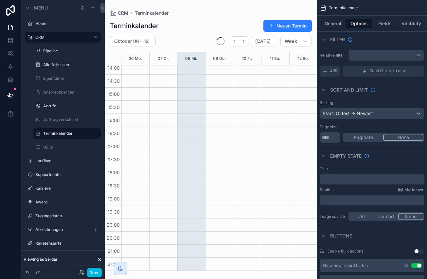
drag, startPoint x: 324, startPoint y: 70, endPoint x: 332, endPoint y: 78, distance: 11.3
click at [324, 70] on icon "scrollable content" at bounding box center [324, 71] width 5 height 5
click at [409, 66] on icon "scrollable content" at bounding box center [408, 67] width 4 height 4
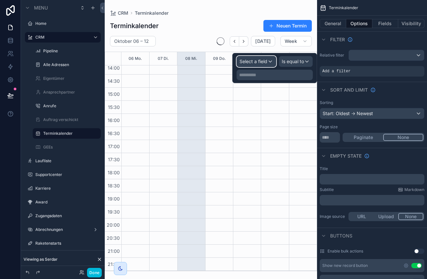
click at [257, 59] on span "Select a field" at bounding box center [253, 62] width 28 height 6
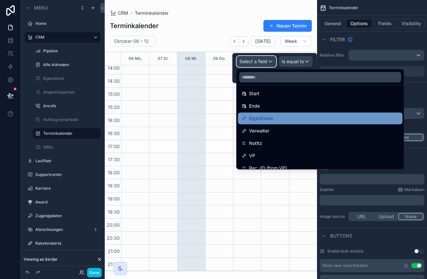
scroll to position [80, 0]
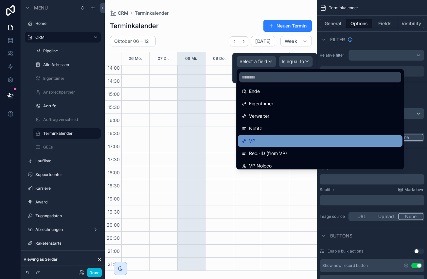
click at [281, 138] on div "VP" at bounding box center [320, 141] width 157 height 8
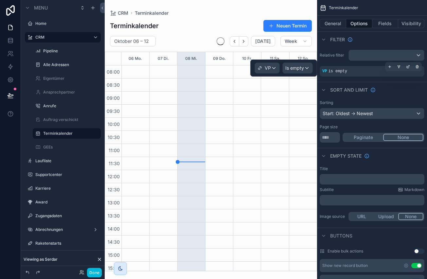
scroll to position [161, 0]
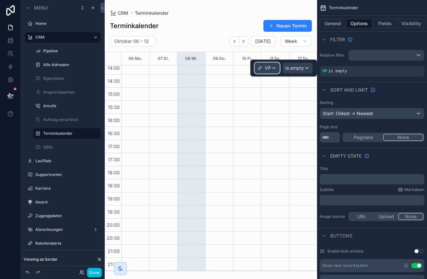
click at [270, 67] on span "VP" at bounding box center [267, 68] width 6 height 7
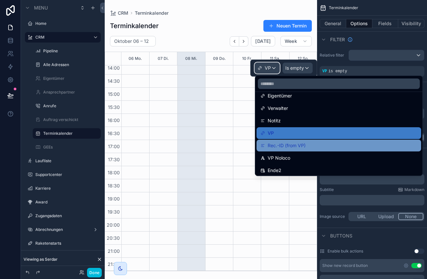
scroll to position [95, 0]
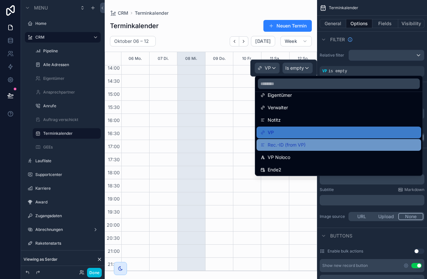
click at [337, 143] on div "Rec.-ID (from VP)" at bounding box center [338, 145] width 157 height 8
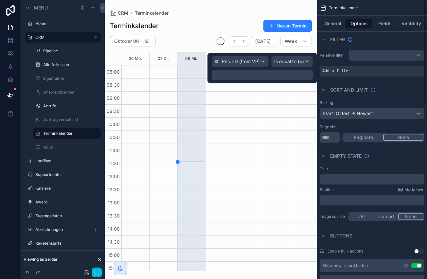
scroll to position [161, 0]
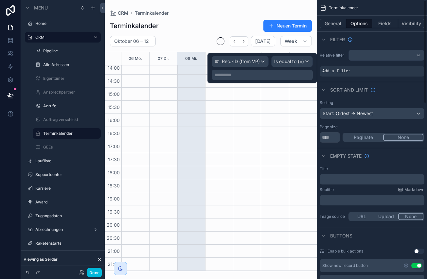
click at [275, 77] on p "**********" at bounding box center [262, 75] width 97 height 7
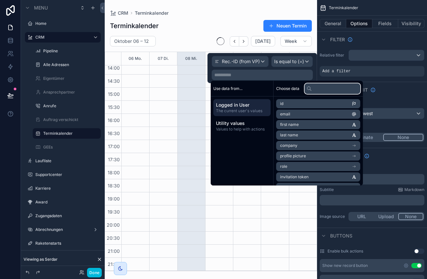
click at [321, 88] on input "text" at bounding box center [332, 88] width 56 height 10
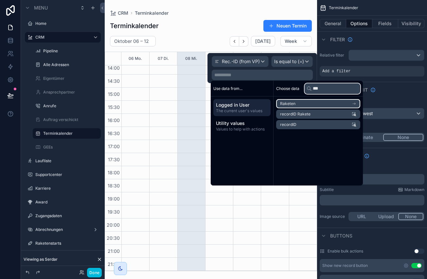
type input "***"
click at [330, 104] on li "Raketen" at bounding box center [318, 103] width 84 height 9
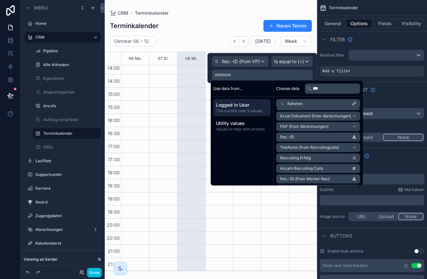
scroll to position [52, 0]
click at [314, 138] on li "Rec.-ID" at bounding box center [318, 136] width 84 height 9
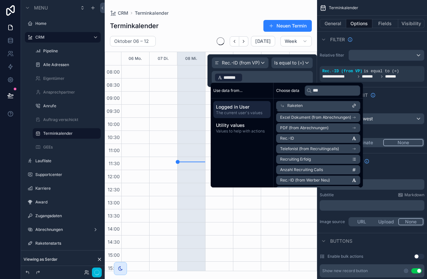
scroll to position [161, 0]
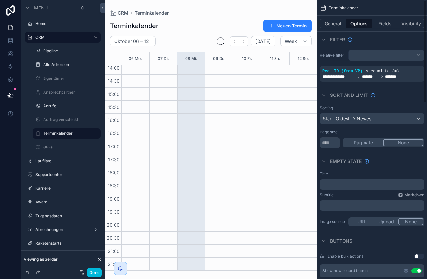
click at [94, 273] on button "Done" at bounding box center [94, 272] width 15 height 9
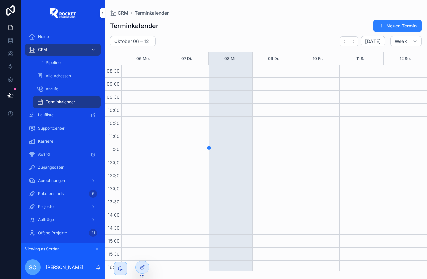
scroll to position [0, 0]
click at [356, 41] on icon "Next" at bounding box center [353, 41] width 5 height 5
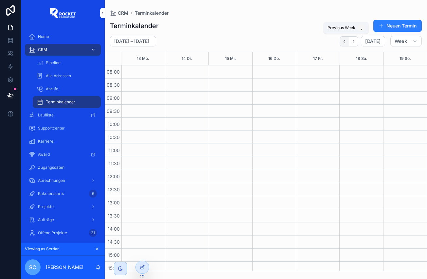
click at [345, 41] on icon "Back" at bounding box center [344, 41] width 5 height 5
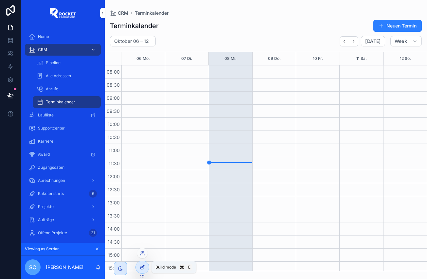
click at [143, 267] on icon at bounding box center [142, 266] width 5 height 5
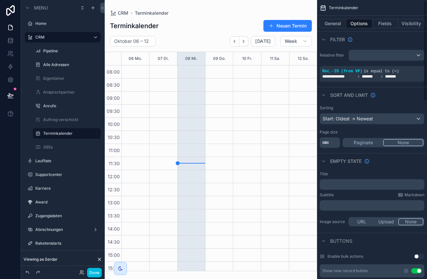
scroll to position [161, 0]
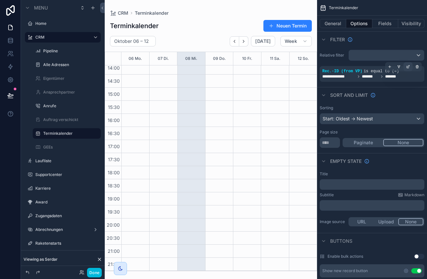
click at [407, 67] on icon "scrollable content" at bounding box center [408, 67] width 4 height 4
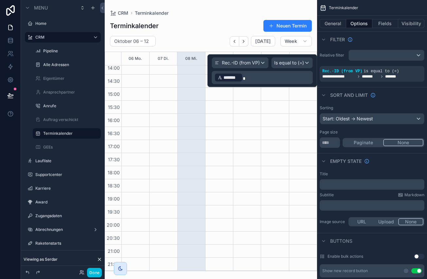
click at [250, 77] on p "﻿ ******* ﻿" at bounding box center [262, 77] width 97 height 10
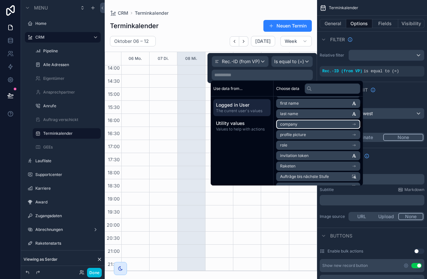
scroll to position [23, 0]
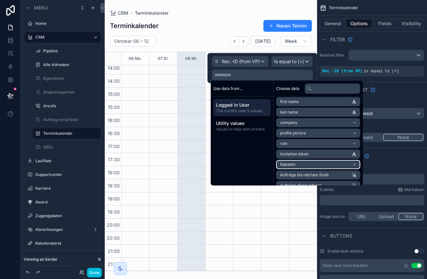
click at [324, 167] on li "Raketen" at bounding box center [318, 164] width 84 height 9
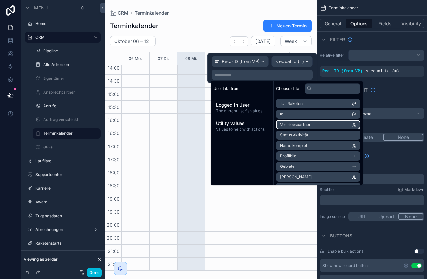
scroll to position [0, 0]
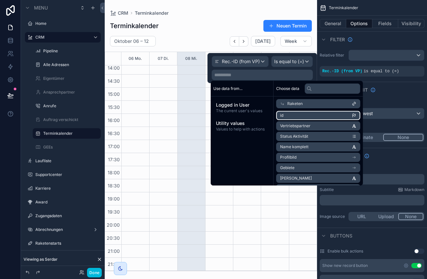
click at [329, 116] on li "id" at bounding box center [318, 115] width 84 height 9
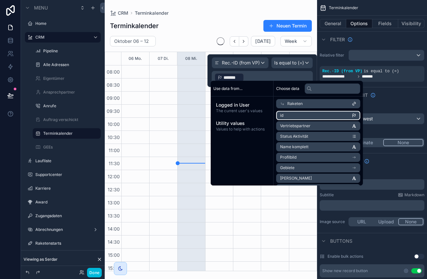
scroll to position [161, 0]
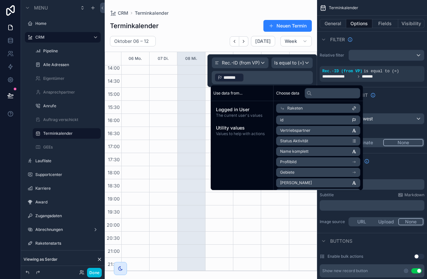
click at [392, 84] on div "**********" at bounding box center [372, 65] width 110 height 37
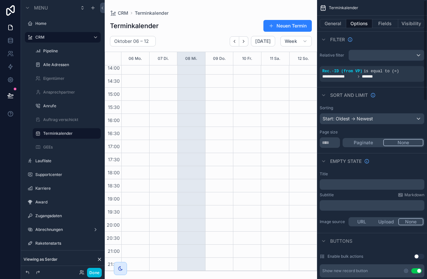
click at [261, 101] on div "scrollable content" at bounding box center [211, 139] width 212 height 279
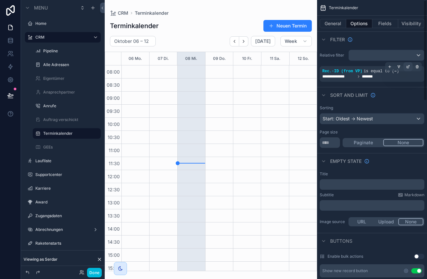
click at [406, 67] on icon "scrollable content" at bounding box center [407, 67] width 2 height 2
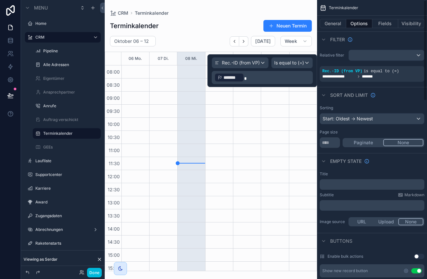
click at [273, 77] on p "﻿ ******* ﻿" at bounding box center [262, 77] width 97 height 10
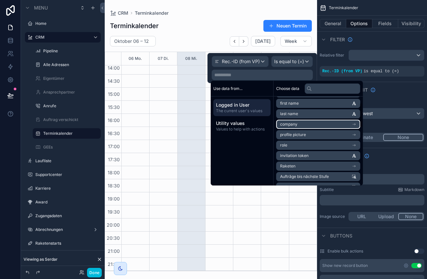
scroll to position [23, 0]
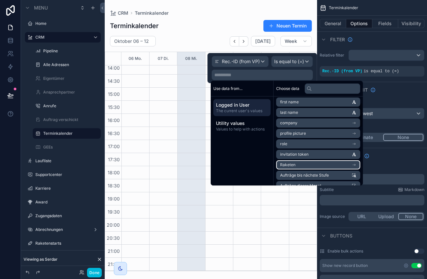
click at [316, 165] on li "Raketen" at bounding box center [318, 164] width 84 height 9
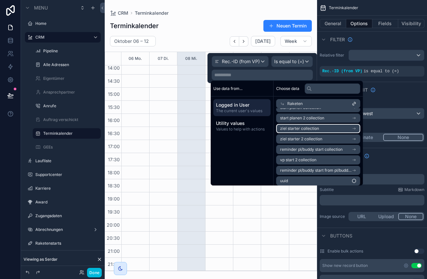
scroll to position [4038, 0]
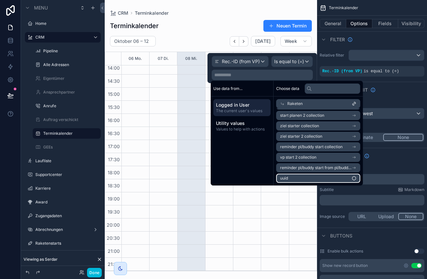
click at [315, 179] on li "uuid" at bounding box center [318, 178] width 84 height 9
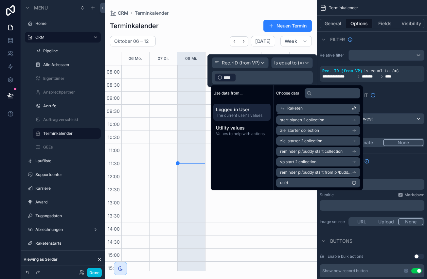
scroll to position [161, 0]
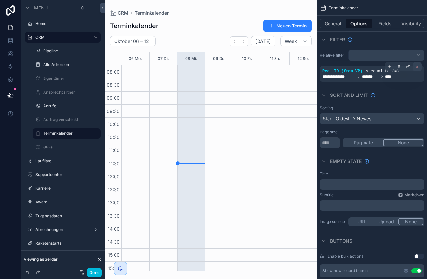
click at [417, 66] on icon "scrollable content" at bounding box center [417, 67] width 4 height 4
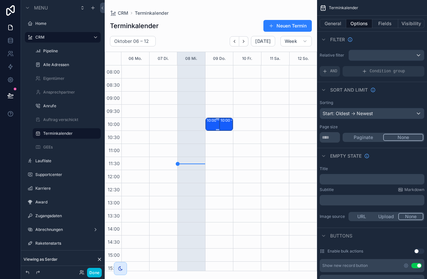
click at [211, 124] on div "10:00 – 10:30 Termin mit" at bounding box center [218, 124] width 22 height 12
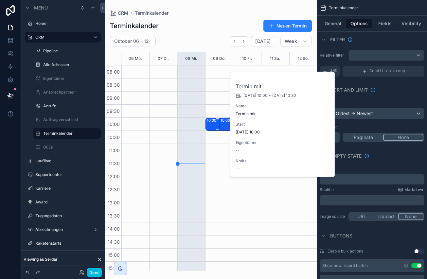
click at [212, 124] on div "10:00 – 10:30 Termin mit" at bounding box center [218, 124] width 22 height 12
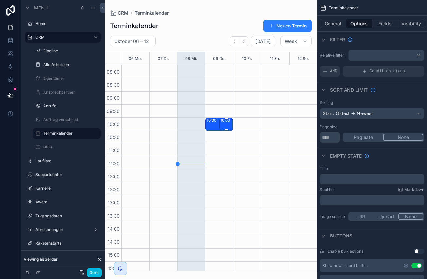
click at [226, 126] on div "10:00 – 10:30 Termin mit" at bounding box center [226, 124] width 12 height 12
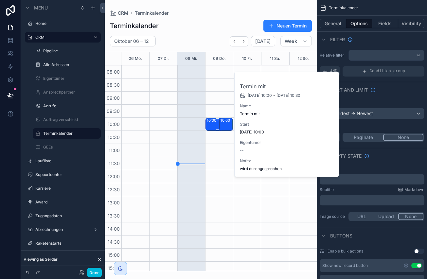
click at [213, 125] on div "10:00 – 10:30 Termin mit" at bounding box center [218, 124] width 22 height 12
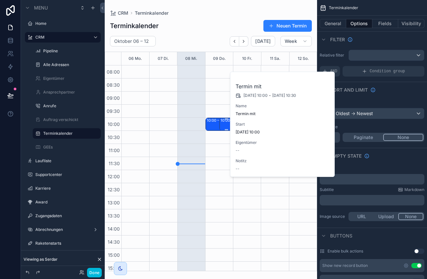
click at [225, 125] on div "10:00 – 10:30 Termin mit" at bounding box center [226, 124] width 12 height 12
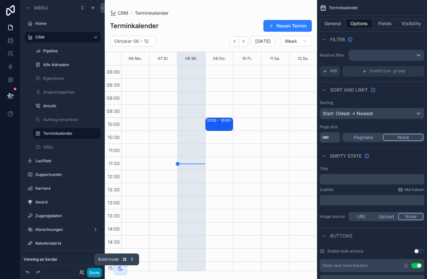
click at [95, 271] on button "Done" at bounding box center [94, 272] width 15 height 9
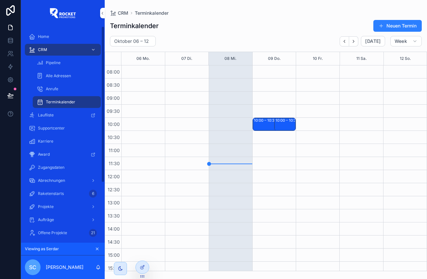
scroll to position [161, 0]
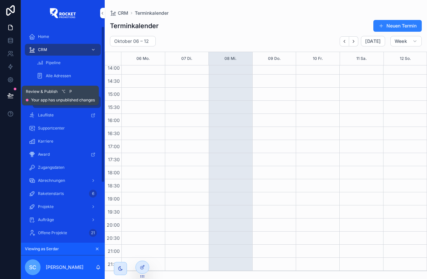
click at [8, 96] on icon at bounding box center [11, 95] width 6 height 3
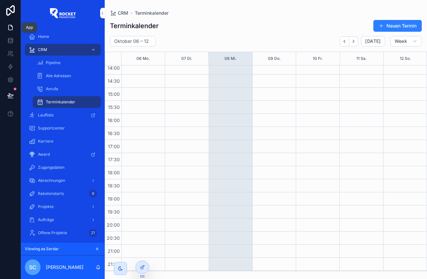
click at [12, 27] on icon at bounding box center [11, 27] width 4 height 5
click at [10, 41] on icon at bounding box center [10, 40] width 7 height 7
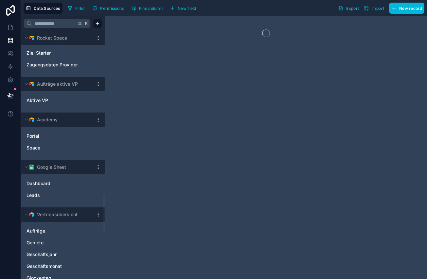
scroll to position [1404, 0]
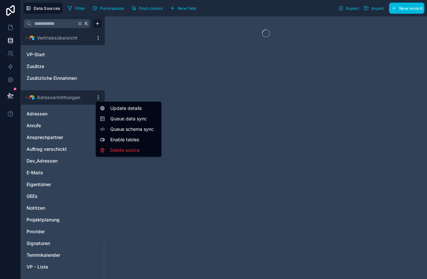
click at [99, 97] on html "Data Sources Filter Permissions Find column New field Export Import New record …" at bounding box center [213, 139] width 427 height 279
click at [120, 116] on span "Queue data sync" at bounding box center [133, 118] width 47 height 7
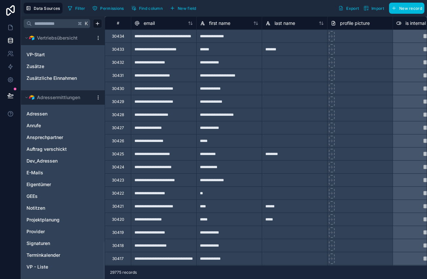
click at [100, 98] on html "Data Sources Filter Permissions Find column New field Export Import New record …" at bounding box center [213, 139] width 427 height 279
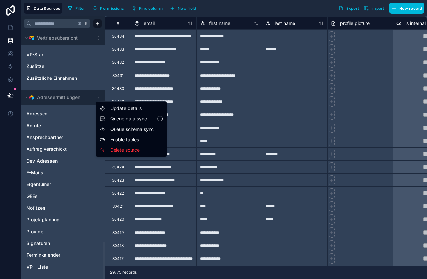
click at [124, 129] on span "Queue schema sync" at bounding box center [133, 129] width 47 height 7
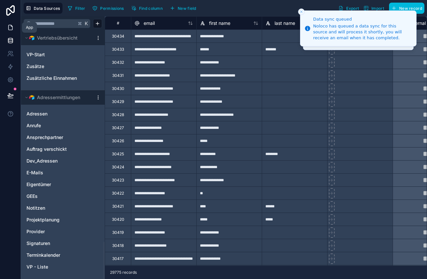
click at [9, 26] on icon at bounding box center [10, 27] width 7 height 7
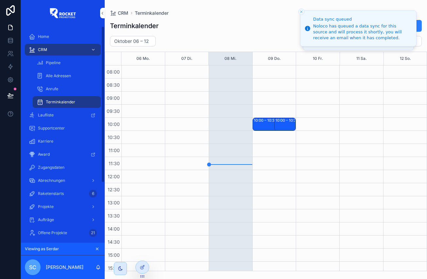
scroll to position [161, 0]
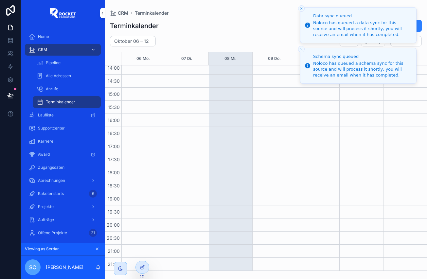
click at [301, 8] on icon "Close toast" at bounding box center [301, 9] width 4 height 4
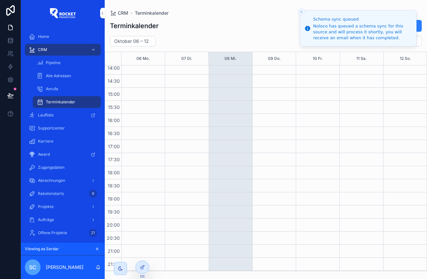
click at [301, 9] on button "Close toast" at bounding box center [301, 12] width 7 height 7
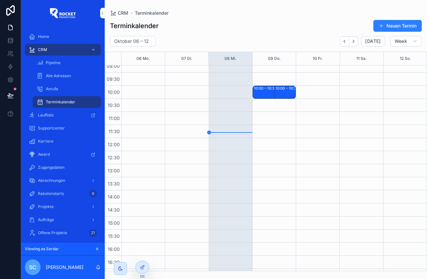
scroll to position [0, 0]
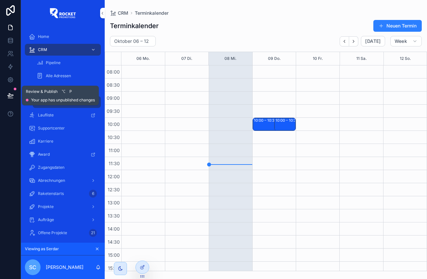
click at [8, 95] on icon at bounding box center [11, 95] width 6 height 3
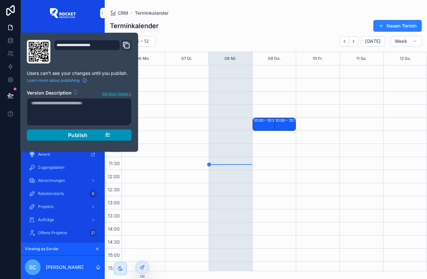
click at [103, 135] on div "Publish" at bounding box center [79, 135] width 62 height 7
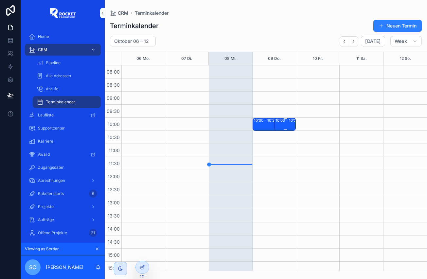
click at [283, 125] on div "10:00 – 10:30 Termin mit" at bounding box center [285, 124] width 20 height 12
click at [142, 268] on icon at bounding box center [142, 266] width 5 height 5
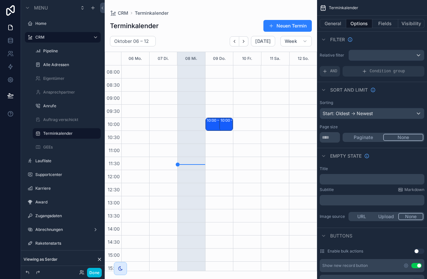
scroll to position [161, 0]
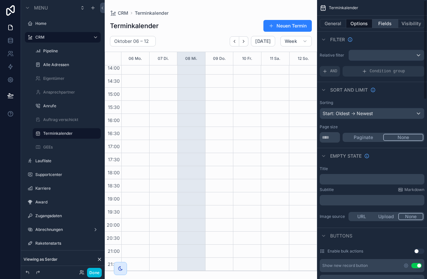
click at [387, 23] on button "Fields" at bounding box center [385, 23] width 26 height 9
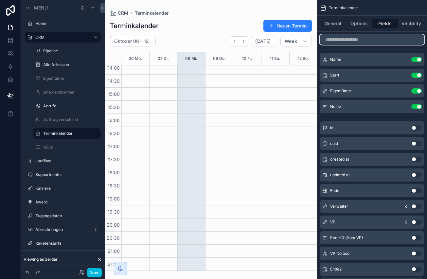
click at [367, 39] on input "scrollable content" at bounding box center [371, 39] width 105 height 10
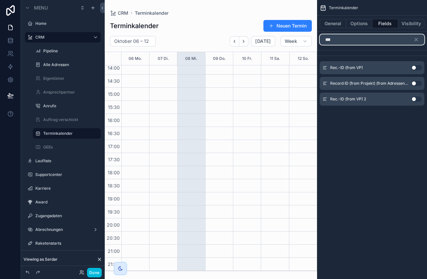
type input "***"
click at [414, 68] on button "Use setting" at bounding box center [416, 67] width 10 height 5
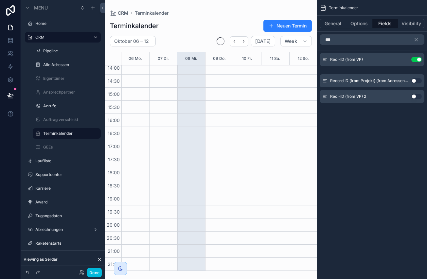
click at [226, 113] on div "scrollable content" at bounding box center [211, 139] width 212 height 279
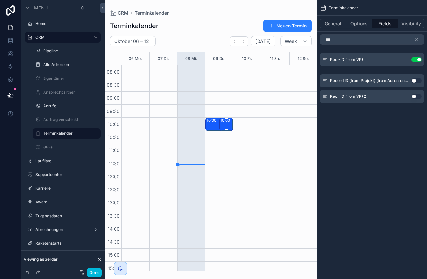
click at [226, 123] on div "10:00 – 10:30" at bounding box center [232, 120] width 25 height 5
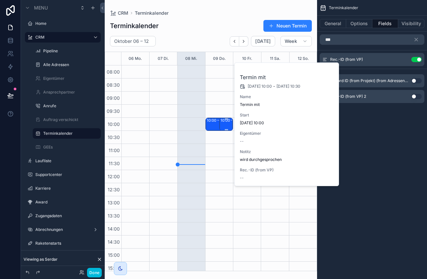
click at [226, 123] on div "10:00 – 10:30" at bounding box center [232, 120] width 25 height 5
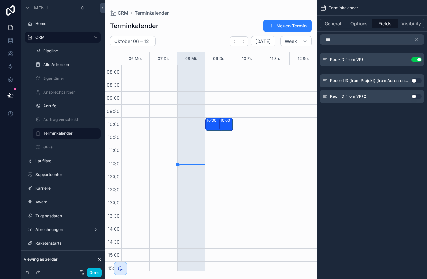
click at [211, 123] on div "10:00 – 10:30 Termin mit" at bounding box center [218, 124] width 22 height 12
click at [220, 120] on div "10:00 – 10:30" at bounding box center [219, 120] width 25 height 5
click at [222, 124] on div "10:00 – 10:30 Jürgen Strauss" at bounding box center [220, 124] width 26 height 12
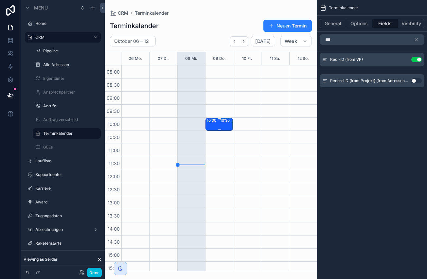
click at [219, 124] on div "10:00 – 10:30 Jürgen Strauss" at bounding box center [220, 124] width 26 height 12
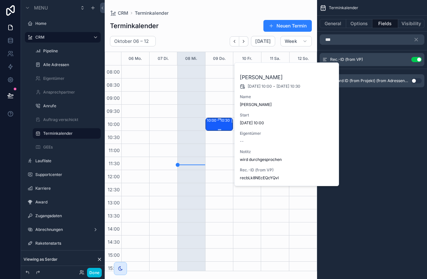
click at [219, 124] on div "10:00 – 10:30 Jürgen Strauss" at bounding box center [220, 124] width 26 height 12
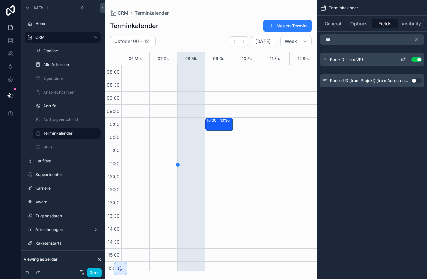
click at [415, 60] on button "Use setting" at bounding box center [416, 59] width 10 height 5
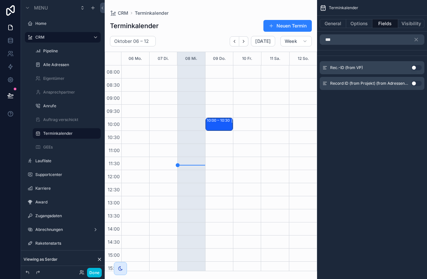
scroll to position [161, 0]
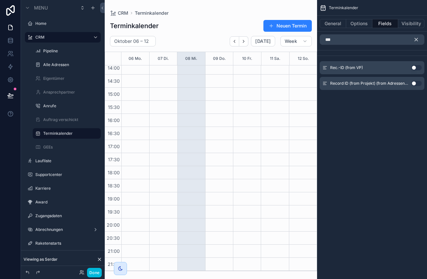
click at [416, 40] on icon "scrollable content" at bounding box center [416, 39] width 3 height 3
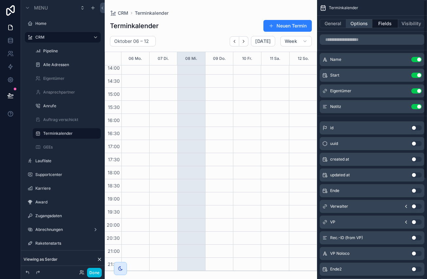
click at [363, 27] on button "Options" at bounding box center [359, 23] width 26 height 9
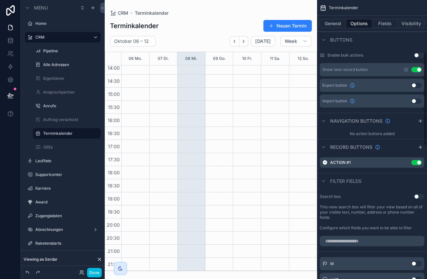
scroll to position [0, 0]
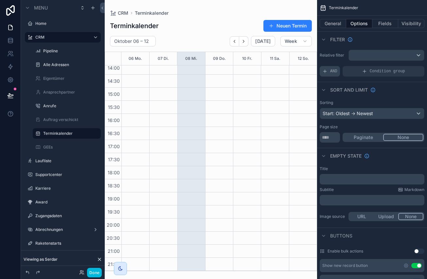
click at [325, 71] on icon "scrollable content" at bounding box center [324, 71] width 5 height 5
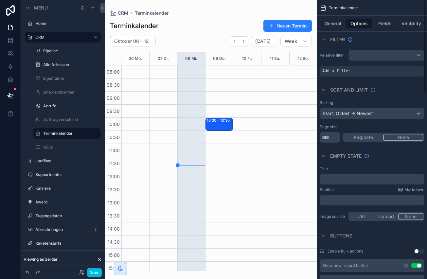
scroll to position [161, 0]
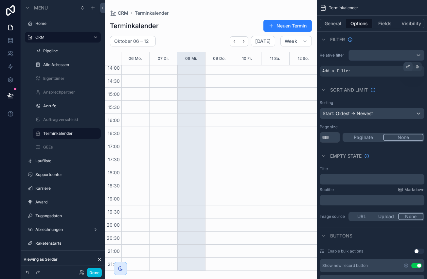
click at [408, 67] on icon "scrollable content" at bounding box center [408, 67] width 4 height 4
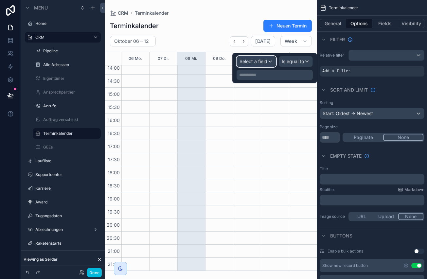
click at [269, 64] on div "Select a field" at bounding box center [256, 61] width 39 height 10
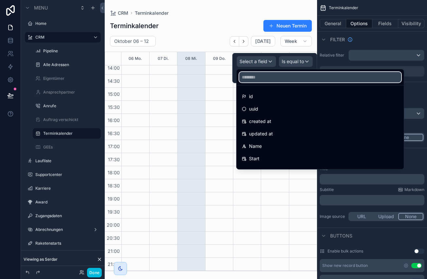
click at [284, 77] on input "text" at bounding box center [320, 77] width 162 height 10
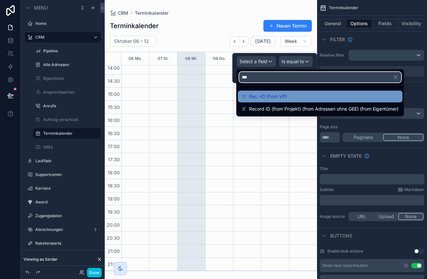
type input "***"
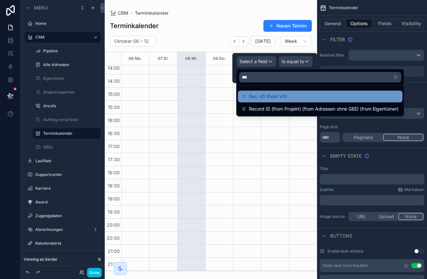
click at [278, 95] on span "Rec.-ID (from VP)" at bounding box center [268, 97] width 38 height 8
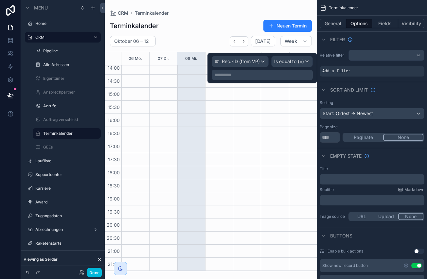
click at [279, 75] on p "**********" at bounding box center [262, 75] width 97 height 7
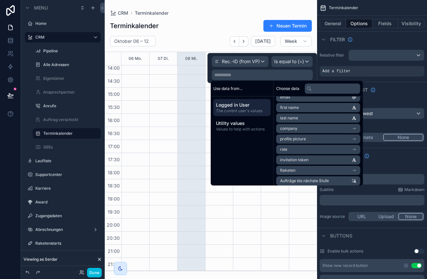
scroll to position [18, 0]
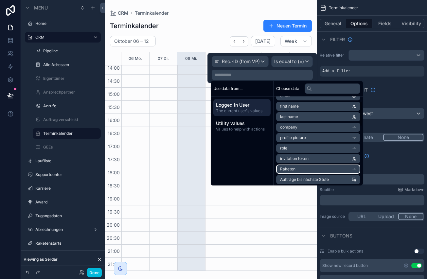
click at [322, 167] on li "Raketen" at bounding box center [318, 168] width 84 height 9
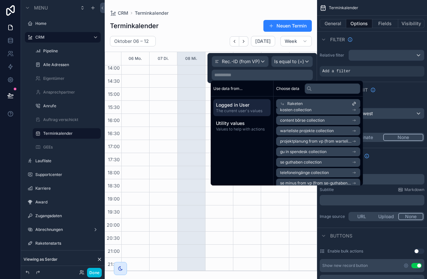
scroll to position [4038, 0]
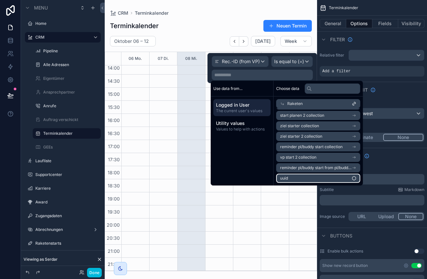
click at [318, 177] on li "uuid" at bounding box center [318, 178] width 84 height 9
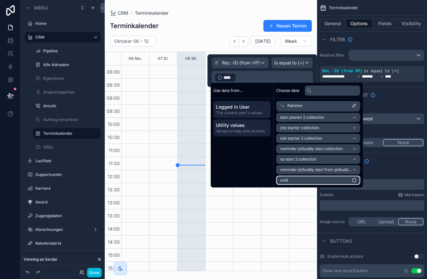
scroll to position [161, 0]
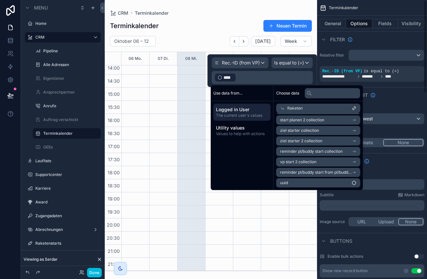
click at [340, 46] on div "Filter" at bounding box center [372, 39] width 110 height 16
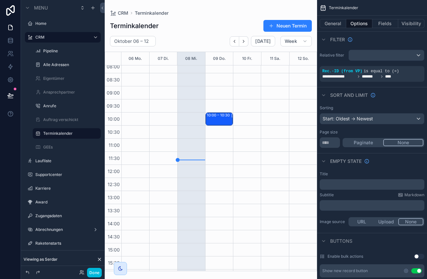
scroll to position [0, 0]
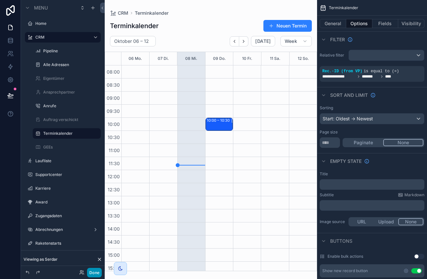
click at [96, 273] on button "Done" at bounding box center [94, 272] width 15 height 9
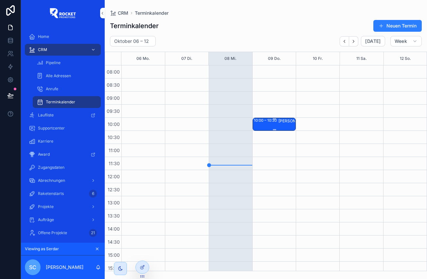
click at [269, 125] on div "10:00 – 10:30 Jürgen Strauss" at bounding box center [274, 124] width 41 height 12
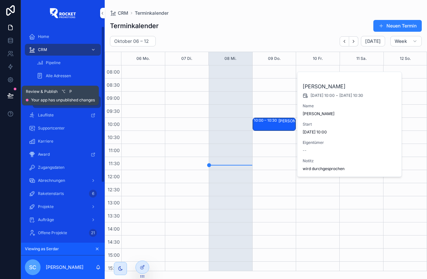
click at [11, 96] on icon at bounding box center [10, 95] width 7 height 7
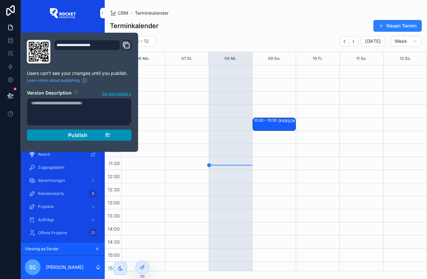
click at [73, 135] on span "Publish" at bounding box center [78, 135] width 20 height 7
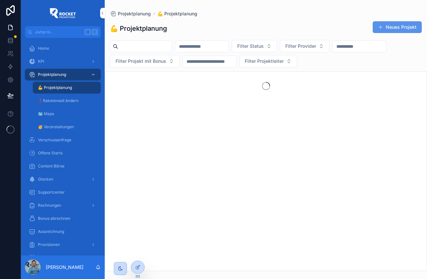
click at [394, 26] on button "Neues Projekt" at bounding box center [396, 27] width 49 height 12
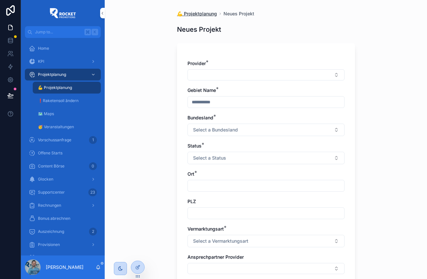
click at [197, 13] on span "💪 Projektplanung" at bounding box center [197, 13] width 40 height 7
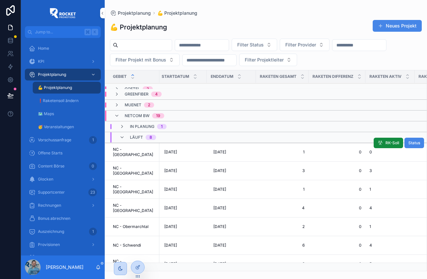
scroll to position [59, 624]
